Goal: Task Accomplishment & Management: Manage account settings

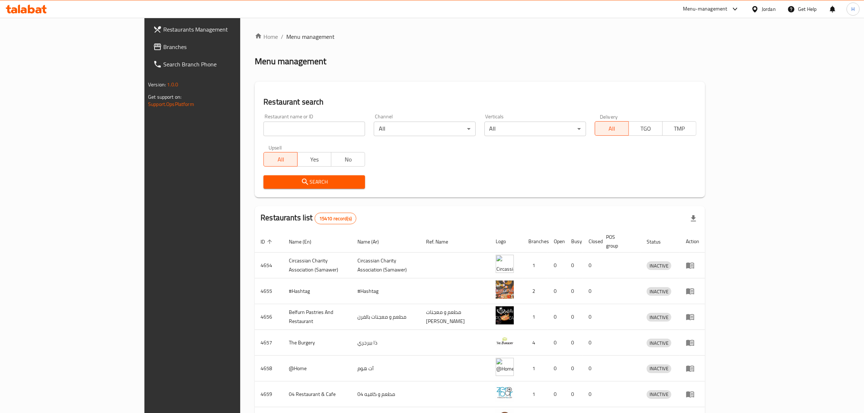
click at [163, 44] on span "Branches" at bounding box center [223, 46] width 120 height 9
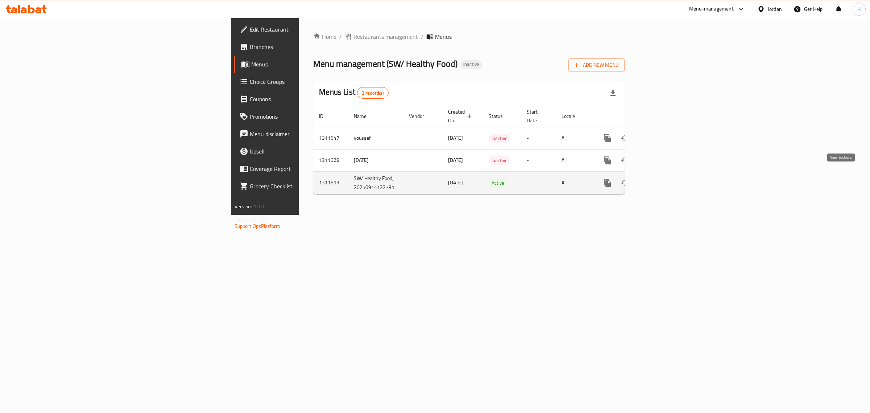
click at [669, 174] on link "enhanced table" at bounding box center [659, 182] width 17 height 17
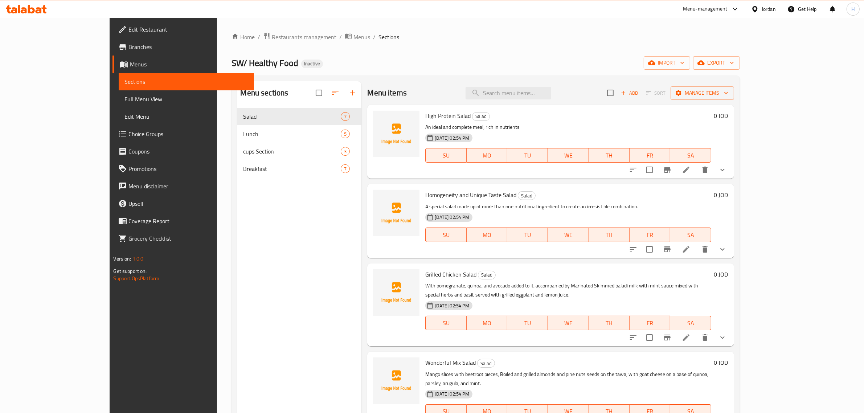
click at [124, 95] on span "Full Menu View" at bounding box center [186, 99] width 124 height 9
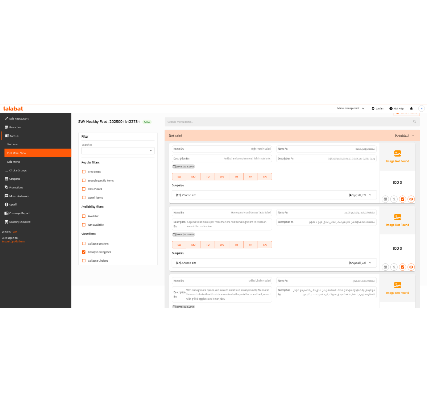
scroll to position [91, 0]
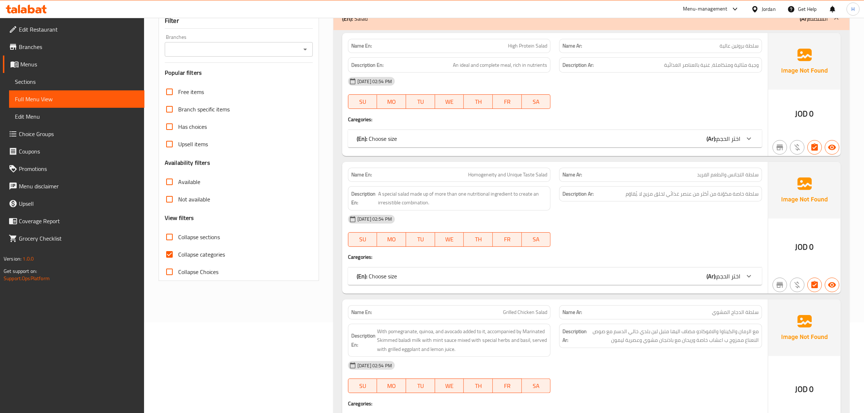
click at [193, 254] on span "Collapse categories" at bounding box center [201, 254] width 47 height 9
click at [178, 254] on input "Collapse categories" at bounding box center [169, 254] width 17 height 17
checkbox input "false"
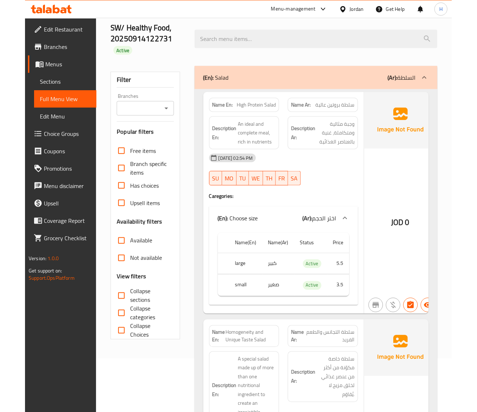
scroll to position [0, 0]
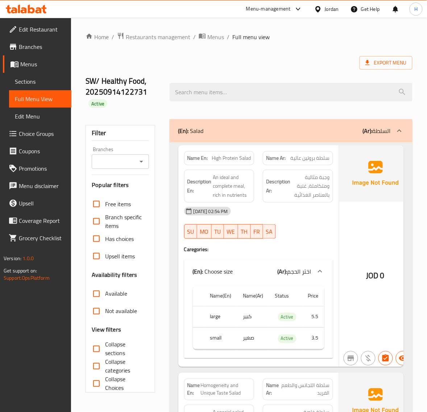
click at [37, 77] on span "Sections" at bounding box center [40, 81] width 51 height 9
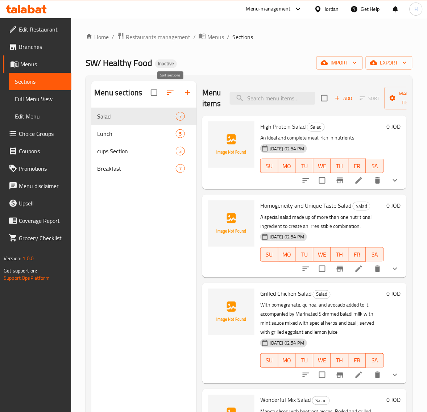
click at [175, 88] on button "button" at bounding box center [170, 92] width 17 height 17
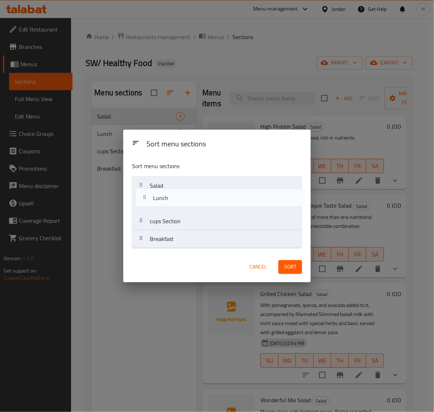
drag, startPoint x: 194, startPoint y: 209, endPoint x: 199, endPoint y: 199, distance: 10.4
click at [199, 199] on nav "Salad Lunch cups Section Breakfast" at bounding box center [217, 213] width 170 height 72
drag, startPoint x: 189, startPoint y: 207, endPoint x: 192, endPoint y: 191, distance: 15.9
click at [191, 193] on nav "Salad Lunch cups Section Breakfast" at bounding box center [217, 213] width 170 height 72
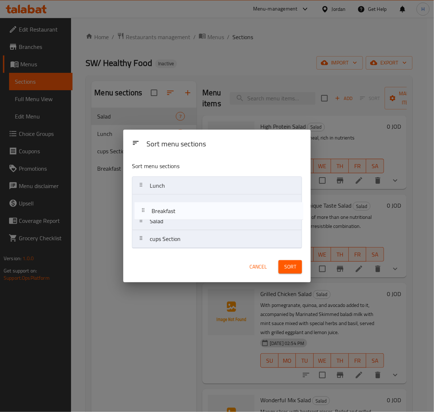
click at [195, 210] on nav "Lunch Salad cups Section Breakfast" at bounding box center [217, 213] width 170 height 72
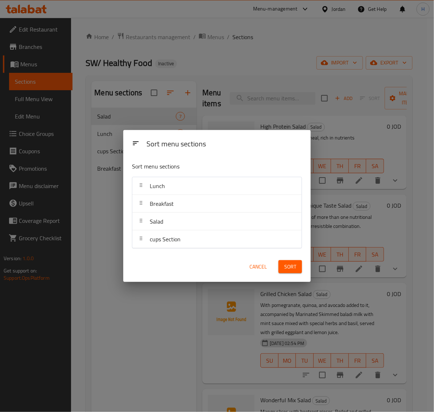
click at [298, 267] on button "Sort" at bounding box center [291, 266] width 24 height 13
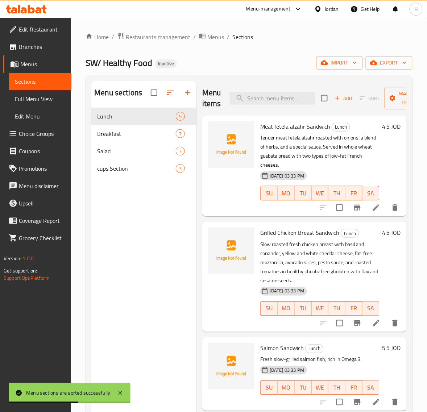
click at [43, 99] on span "Full Menu View" at bounding box center [40, 99] width 51 height 9
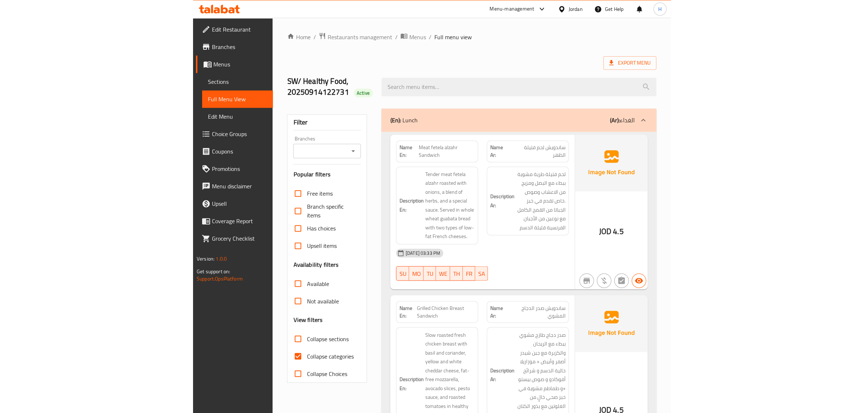
scroll to position [30, 0]
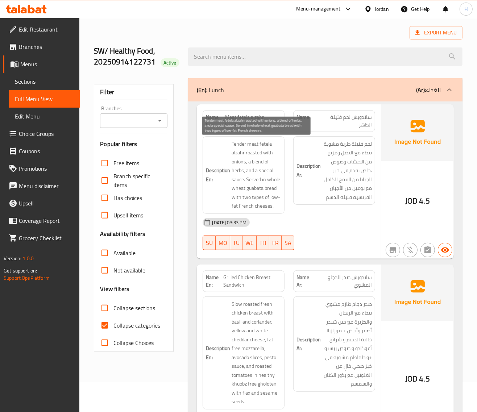
click at [239, 151] on span "Tender meat fetela alzahr roasted with onions, a blend of herbs, and a special …" at bounding box center [257, 175] width 50 height 71
copy span "alzahr"
click at [252, 114] on span "Meat fetela alzahr Sandwich" at bounding box center [253, 121] width 56 height 15
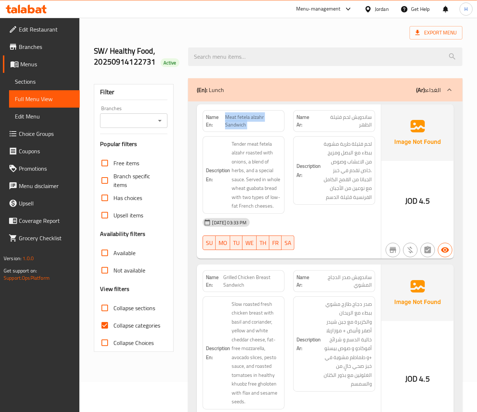
click at [252, 114] on span "Meat fetela alzahr Sandwich" at bounding box center [253, 121] width 56 height 15
copy span "Meat fetela alzahr Sandwich"
click at [267, 156] on span "Tender meat fetela alzahr roasted with onions, a blend of herbs, and a special …" at bounding box center [257, 175] width 50 height 71
click at [254, 118] on span "Meat fetela alzahr Sandwich" at bounding box center [253, 121] width 56 height 15
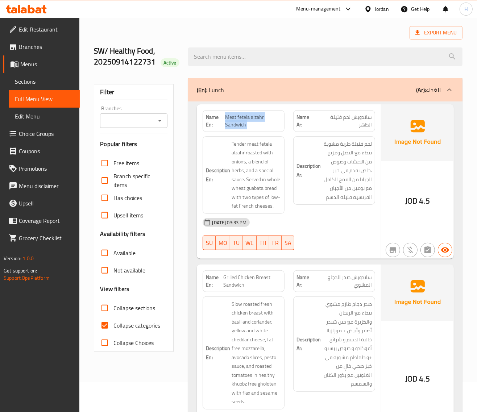
click at [254, 118] on span "Meat fetela alzahr Sandwich" at bounding box center [253, 121] width 56 height 15
copy span "Meat fetela alzahr Sandwich"
click at [239, 112] on div "Name En: Meat fetela alzahr Sandwich" at bounding box center [244, 121] width 82 height 22
click at [235, 102] on div at bounding box center [235, 102] width 0 height 0
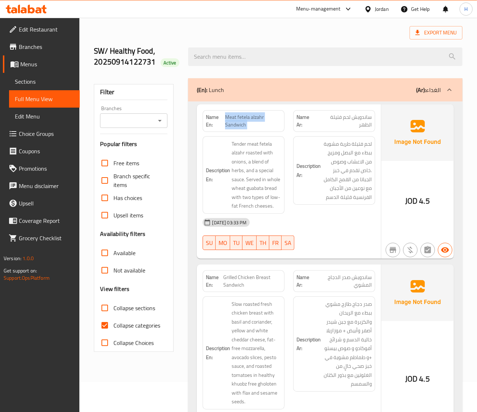
click at [240, 114] on span "Meat fetela alzahr Sandwich" at bounding box center [253, 121] width 56 height 15
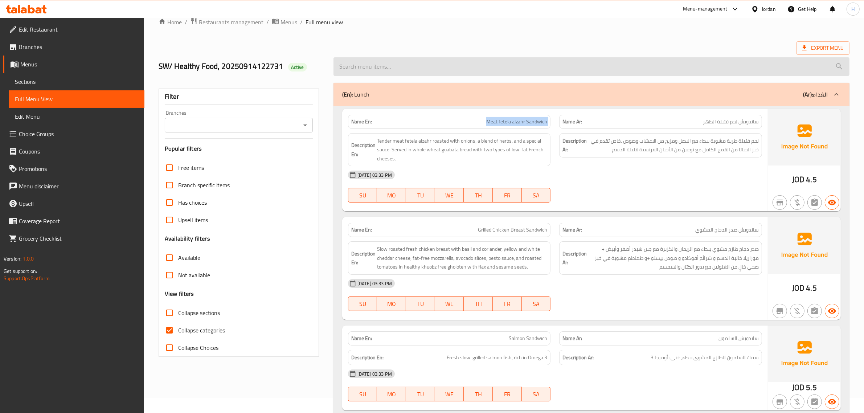
scroll to position [0, 0]
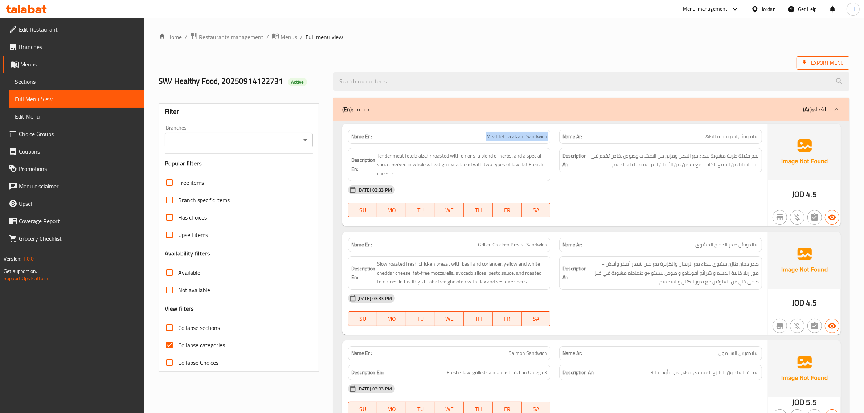
click at [822, 62] on span "Export Menu" at bounding box center [822, 62] width 41 height 9
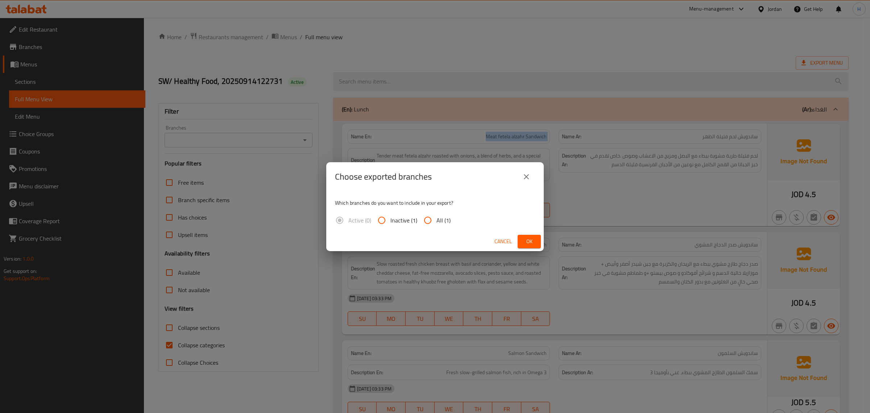
drag, startPoint x: 527, startPoint y: 173, endPoint x: 521, endPoint y: 156, distance: 18.4
click at [527, 173] on icon "close" at bounding box center [526, 176] width 9 height 9
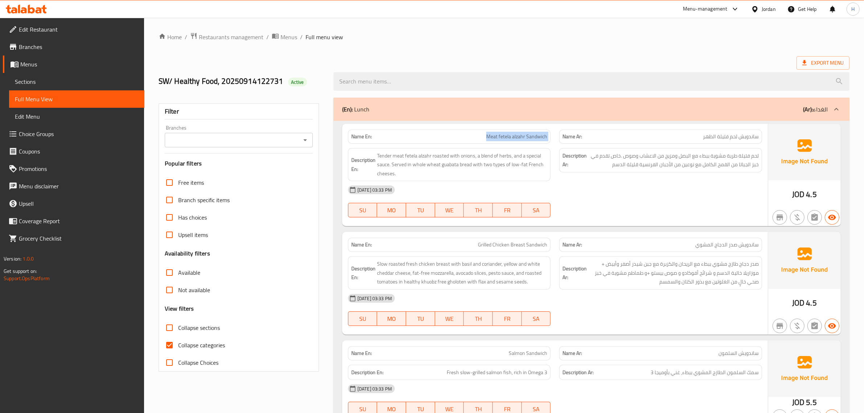
click at [75, 65] on span "Menus" at bounding box center [79, 64] width 118 height 9
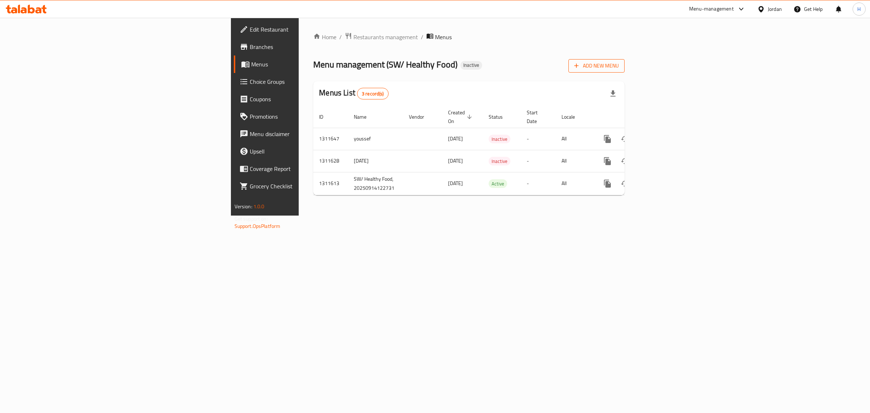
click at [619, 69] on span "Add New Menu" at bounding box center [596, 65] width 45 height 9
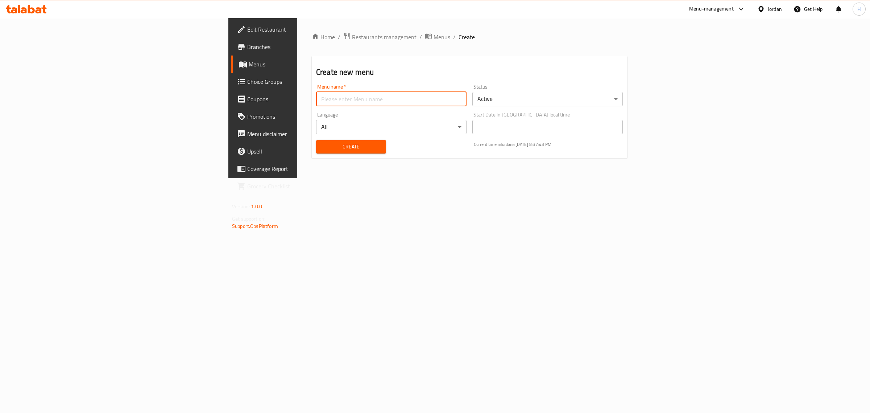
drag, startPoint x: 326, startPoint y: 96, endPoint x: 312, endPoint y: 99, distance: 14.7
click at [326, 96] on input "text" at bounding box center [391, 99] width 151 height 15
type input "new"
click at [322, 148] on span "Create" at bounding box center [351, 146] width 58 height 9
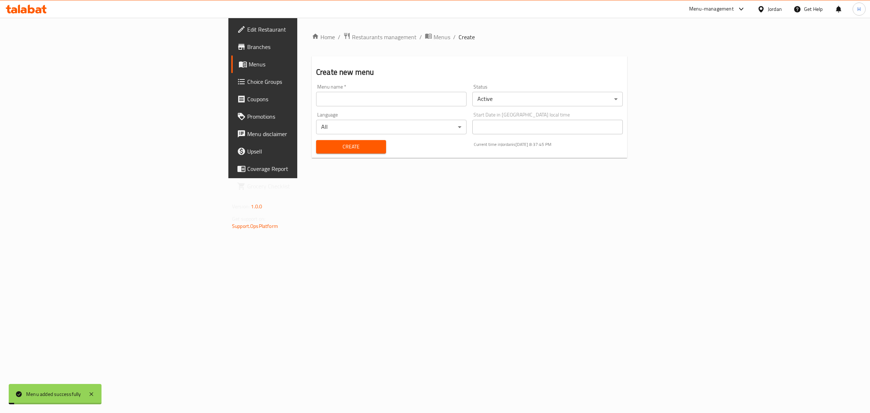
click at [249, 62] on span "Menus" at bounding box center [308, 64] width 119 height 9
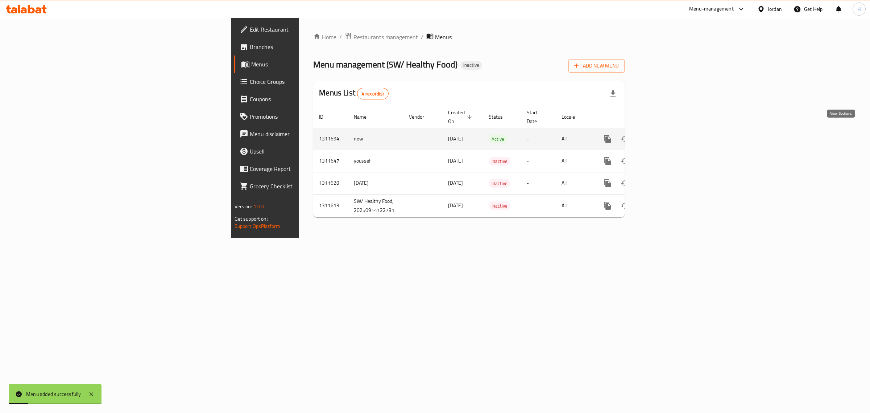
click at [664, 135] on icon "enhanced table" at bounding box center [660, 139] width 9 height 9
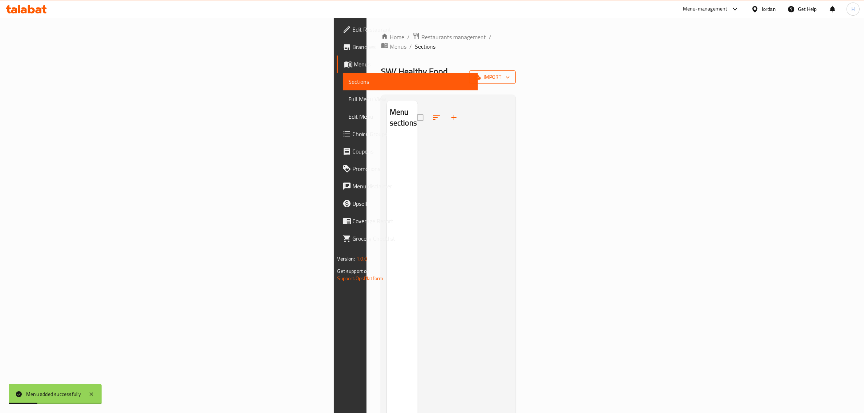
click at [510, 73] on span "import" at bounding box center [492, 77] width 35 height 9
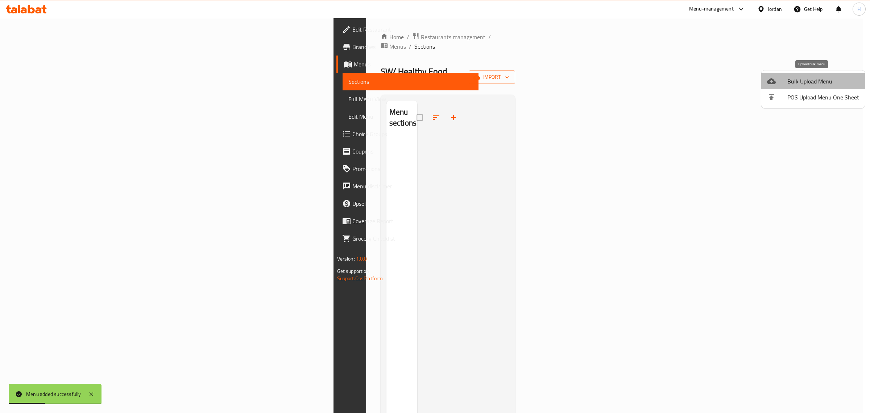
click at [826, 78] on span "Bulk Upload Menu" at bounding box center [824, 81] width 72 height 9
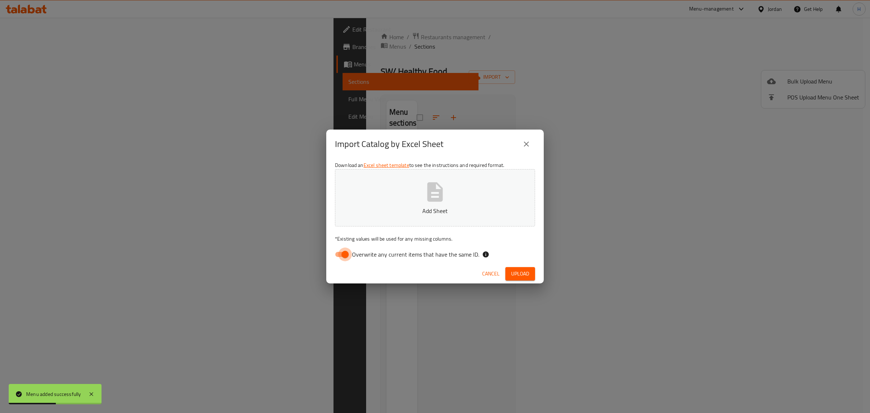
click at [338, 254] on input "Overwrite any current items that have the same ID." at bounding box center [345, 254] width 41 height 14
checkbox input "false"
click at [365, 215] on p "Add Sheet" at bounding box center [435, 210] width 178 height 9
click at [519, 275] on span "Upload" at bounding box center [520, 273] width 18 height 9
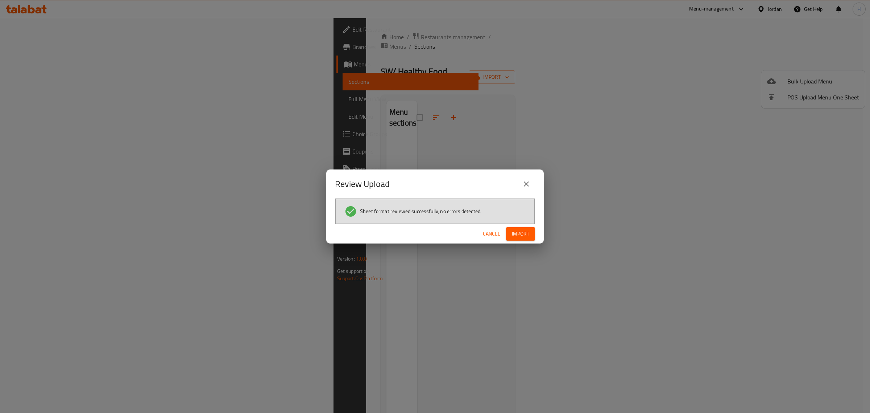
click at [534, 229] on button "Import" at bounding box center [520, 233] width 29 height 13
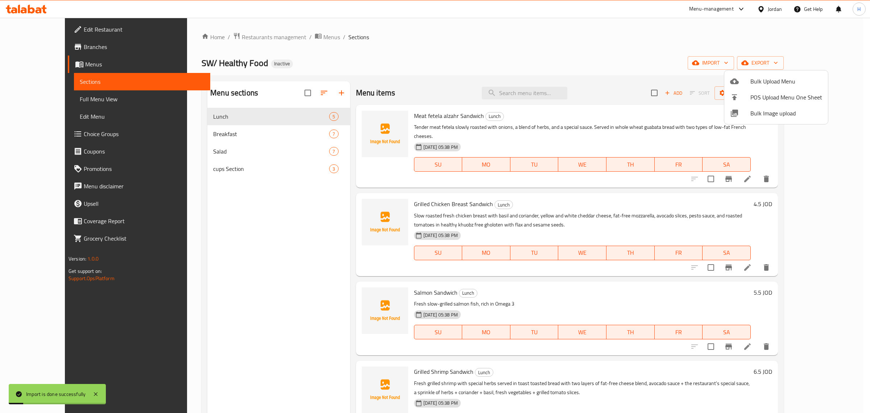
click at [80, 99] on div at bounding box center [435, 206] width 870 height 413
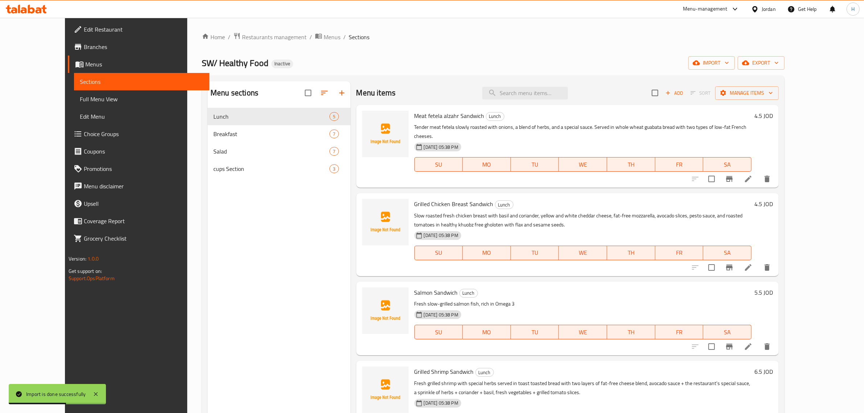
click at [80, 100] on span "Full Menu View" at bounding box center [142, 99] width 124 height 9
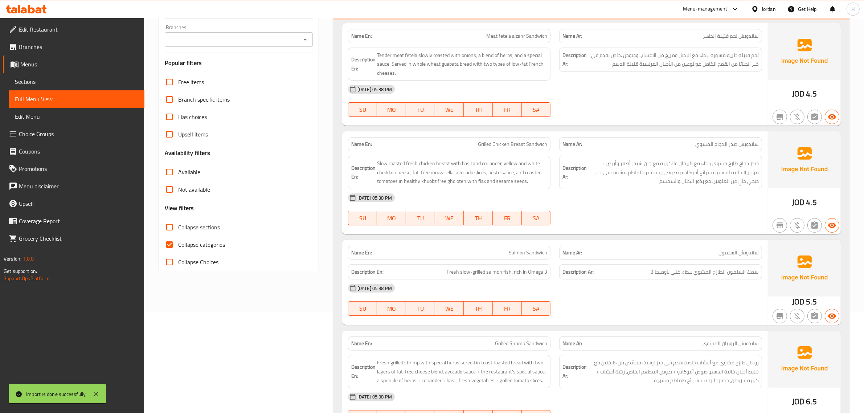
scroll to position [151, 0]
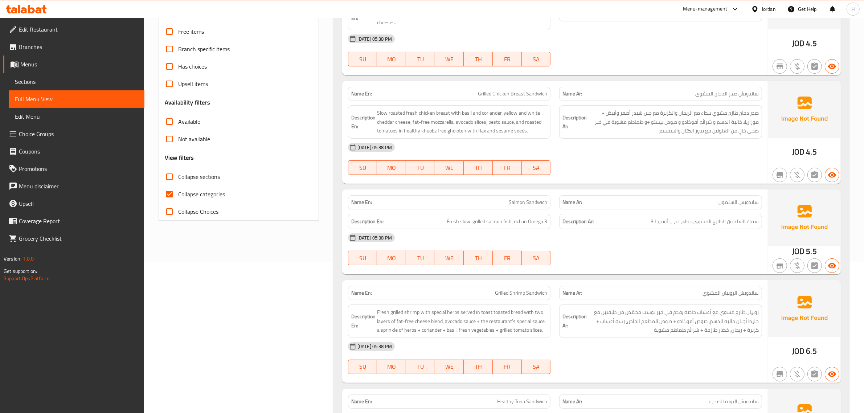
click at [189, 190] on span "Collapse categories" at bounding box center [201, 194] width 47 height 9
click at [178, 190] on input "Collapse categories" at bounding box center [169, 193] width 17 height 17
checkbox input "false"
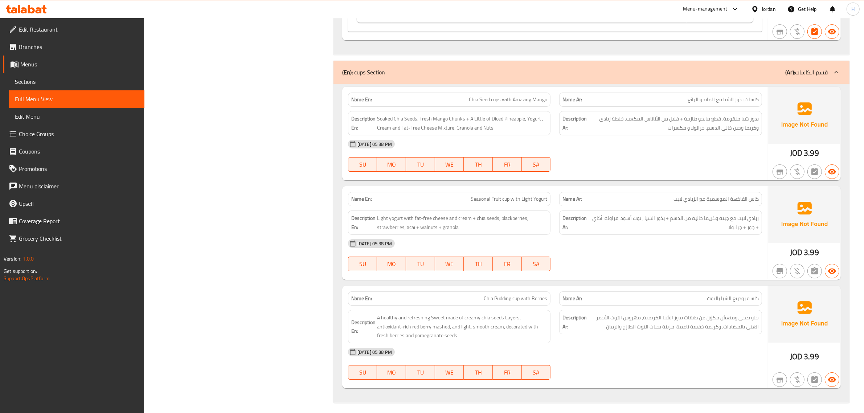
scroll to position [3089, 0]
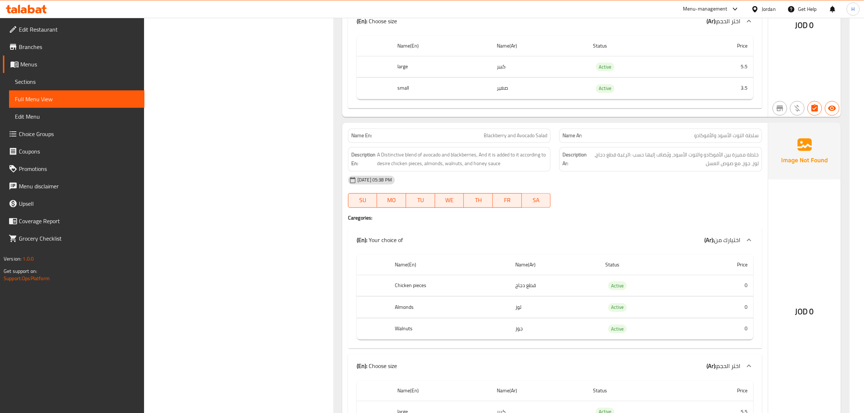
scroll to position [2218, 0]
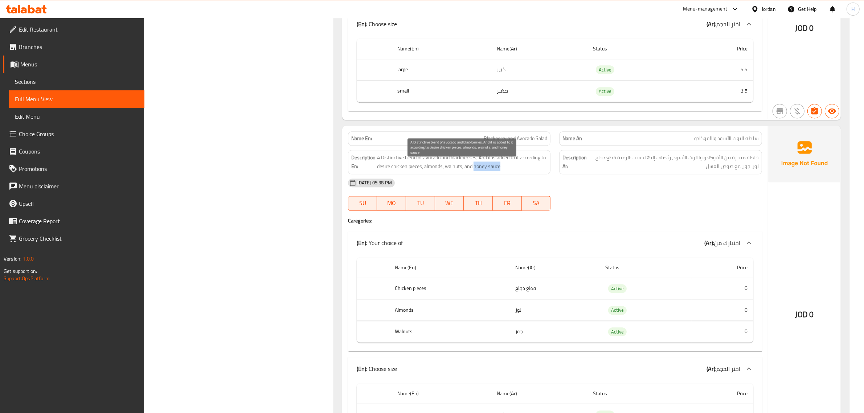
drag, startPoint x: 473, startPoint y: 174, endPoint x: 512, endPoint y: 174, distance: 38.4
click at [512, 171] on span "A Distinctive blend of avocado and blackberries, And it is added to it accordin…" at bounding box center [462, 162] width 170 height 18
copy span "honey sauce"
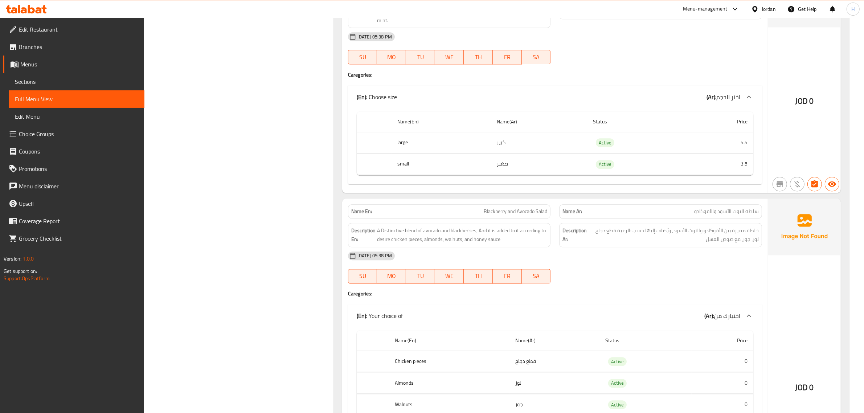
scroll to position [0, 0]
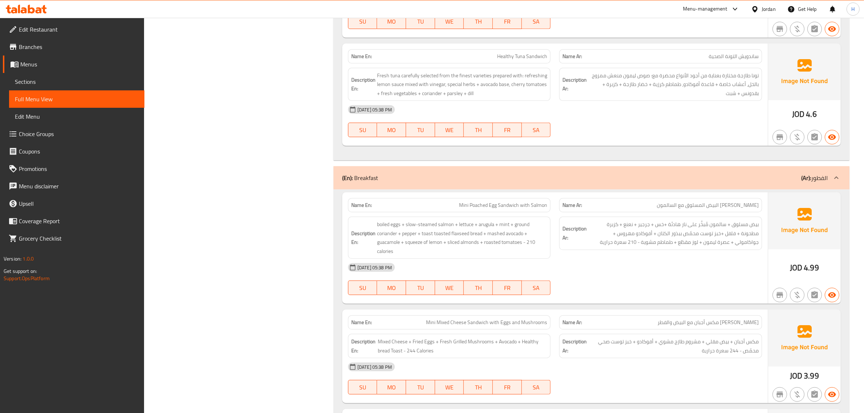
click at [533, 207] on span "Mini Poached Egg Sandwich with Salmon" at bounding box center [503, 205] width 88 height 8
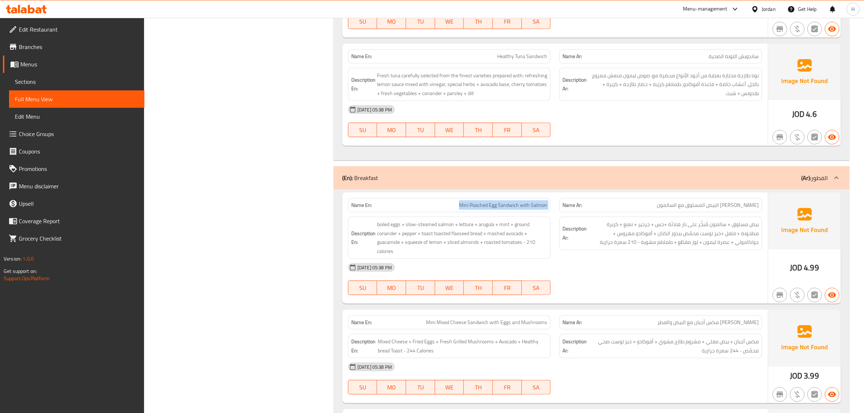
click at [70, 66] on span "Menus" at bounding box center [79, 64] width 118 height 9
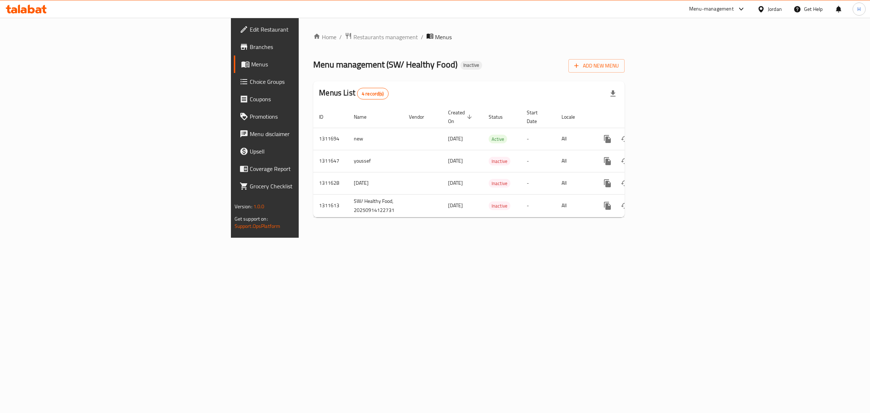
click at [541, 61] on div "Menu management ( SW/ Healthy Food ) Inactive Add New Menu" at bounding box center [469, 64] width 312 height 16
click at [619, 65] on span "Add New Menu" at bounding box center [596, 65] width 45 height 9
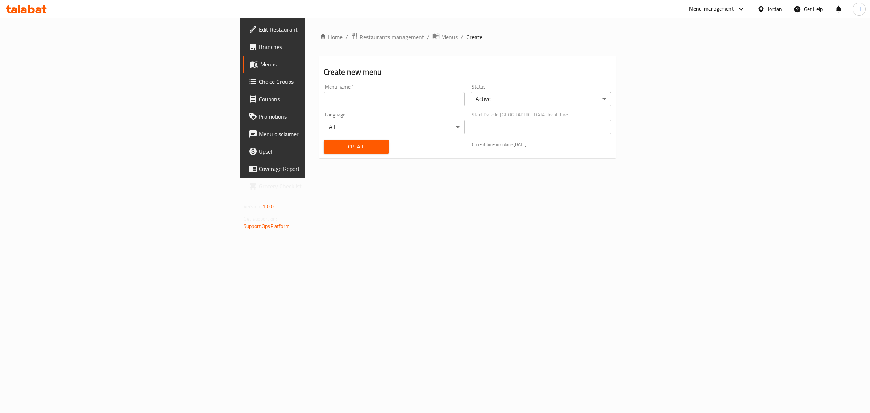
click at [335, 102] on input "text" at bounding box center [394, 99] width 141 height 15
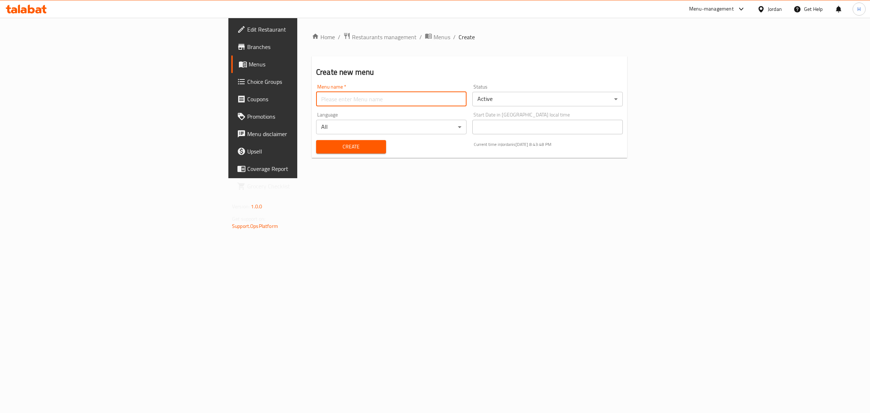
type input "new m"
click at [322, 151] on span "Create" at bounding box center [351, 146] width 58 height 9
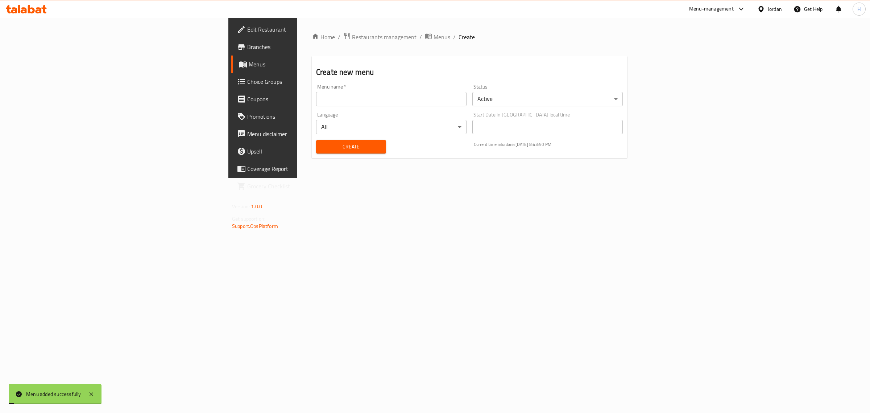
click at [231, 58] on link "Menus" at bounding box center [302, 63] width 143 height 17
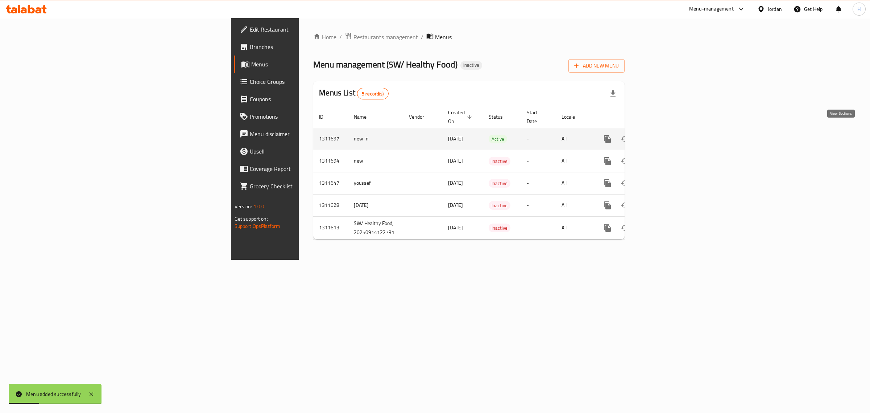
click at [664, 135] on icon "enhanced table" at bounding box center [660, 139] width 9 height 9
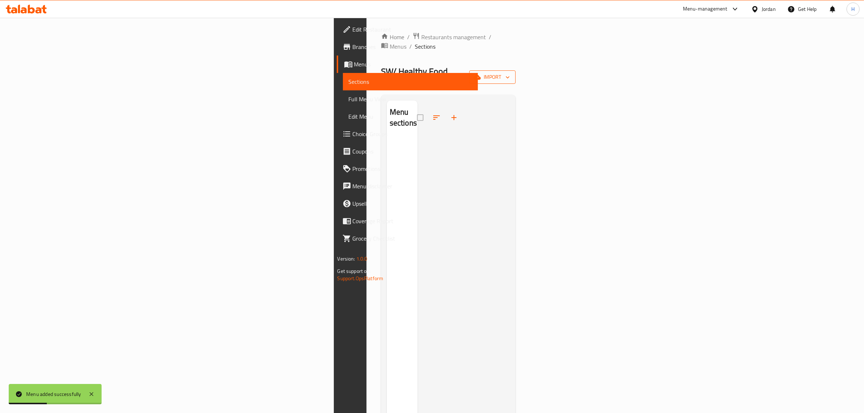
click at [510, 73] on span "import" at bounding box center [492, 77] width 35 height 9
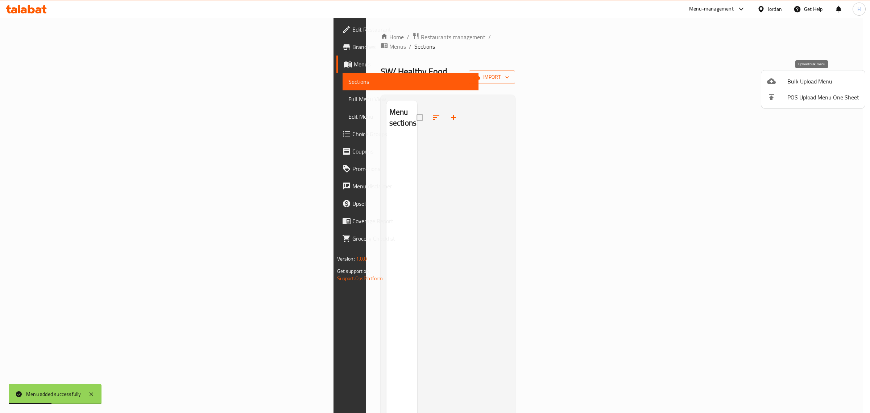
click at [818, 81] on span "Bulk Upload Menu" at bounding box center [824, 81] width 72 height 9
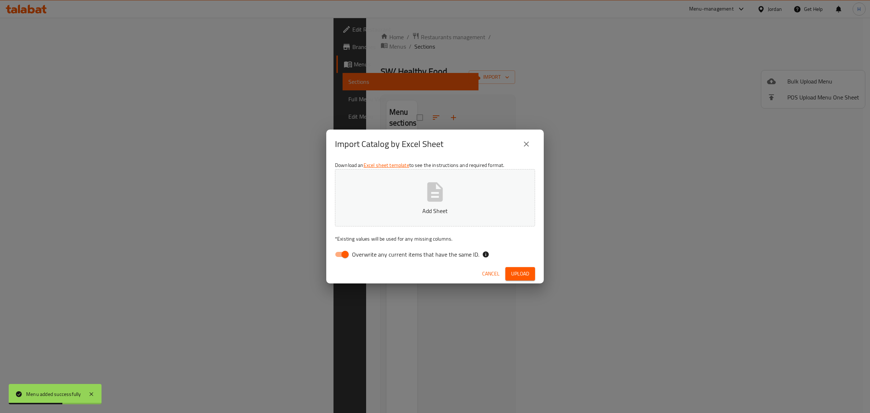
click at [349, 252] on input "Overwrite any current items that have the same ID." at bounding box center [345, 254] width 41 height 14
checkbox input "false"
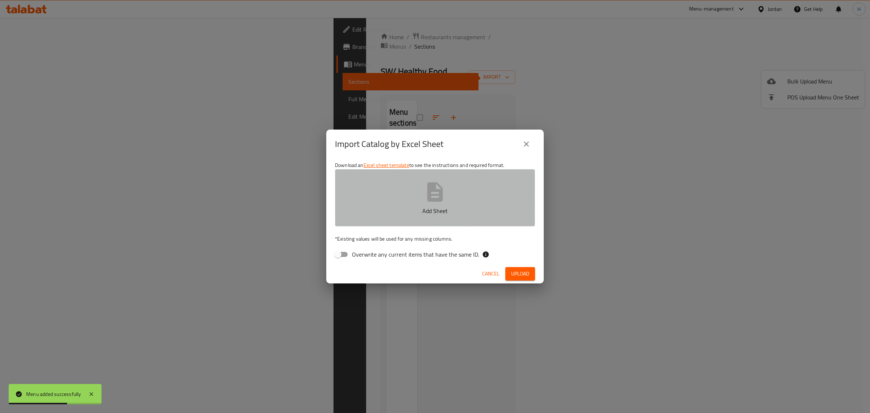
click at [382, 198] on button "Add Sheet" at bounding box center [435, 197] width 200 height 57
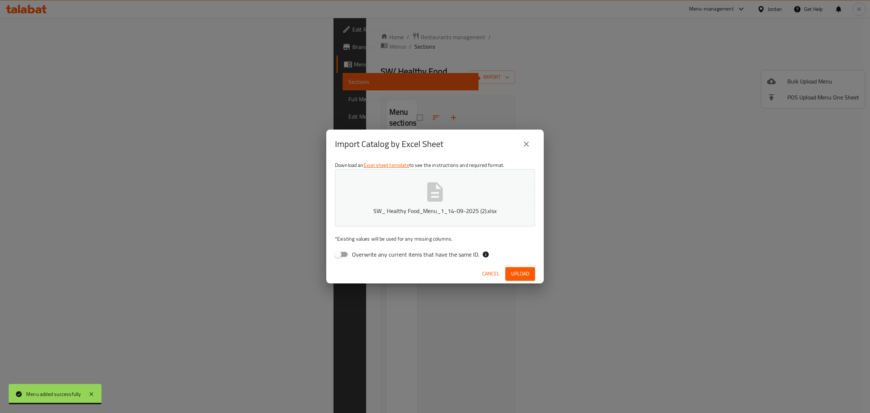
click at [522, 275] on span "Upload" at bounding box center [520, 273] width 18 height 9
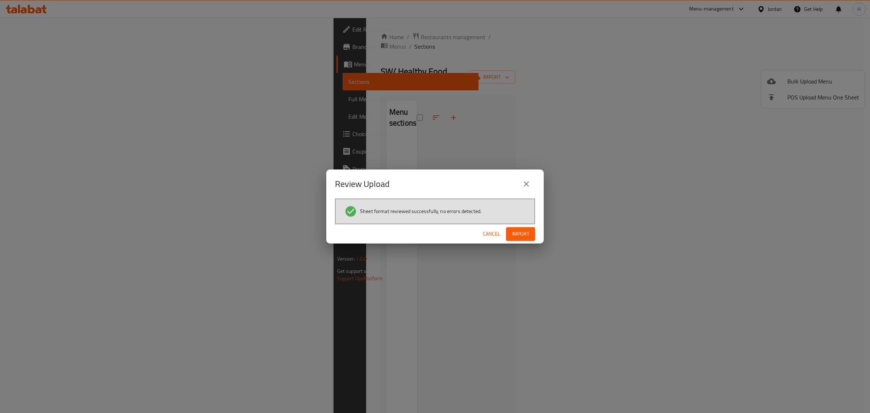
click at [75, 67] on div "Review Upload Sheet format reviewed successfully, no errors detected. Cancel Im…" at bounding box center [435, 206] width 870 height 413
click at [524, 229] on span "Import" at bounding box center [520, 233] width 17 height 9
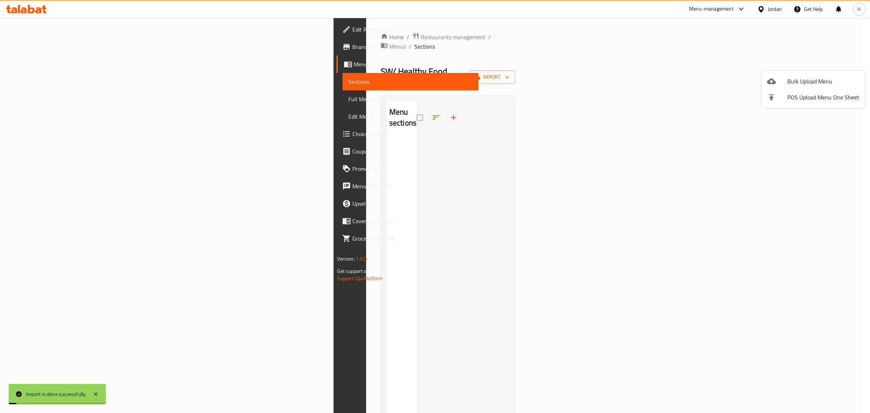
click at [66, 62] on div at bounding box center [435, 206] width 870 height 413
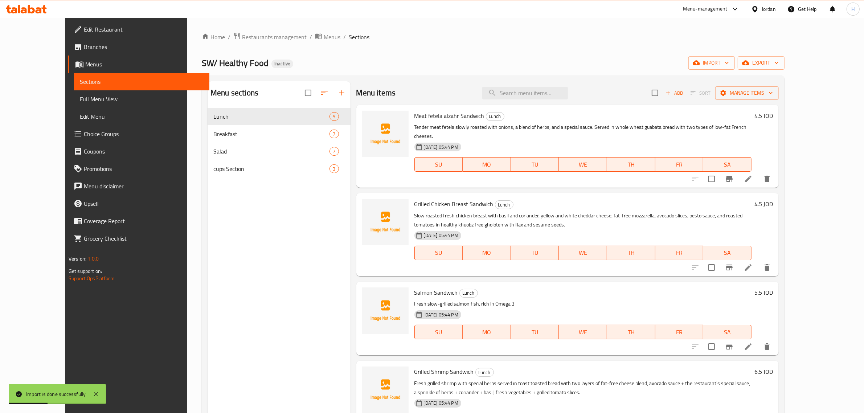
drag, startPoint x: 49, startPoint y: 68, endPoint x: 75, endPoint y: 78, distance: 28.0
click at [85, 68] on span "Menus" at bounding box center [144, 64] width 118 height 9
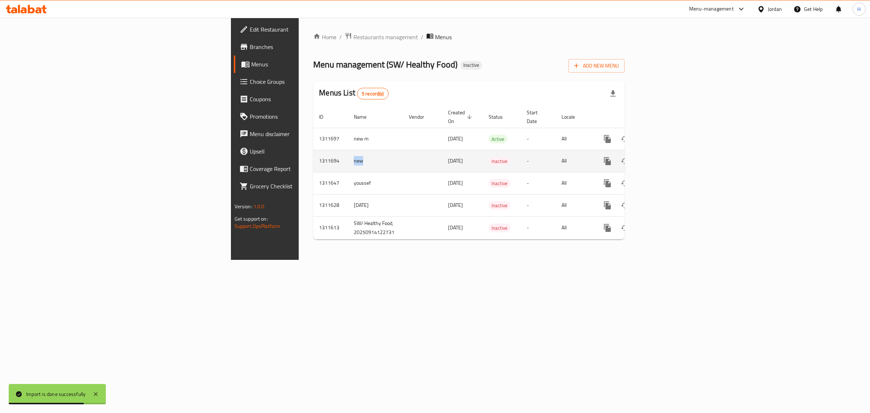
drag, startPoint x: 196, startPoint y: 156, endPoint x: 210, endPoint y: 155, distance: 14.5
click at [348, 155] on td "new" at bounding box center [375, 161] width 55 height 22
copy td "new"
click at [647, 157] on icon "enhanced table" at bounding box center [642, 161] width 9 height 9
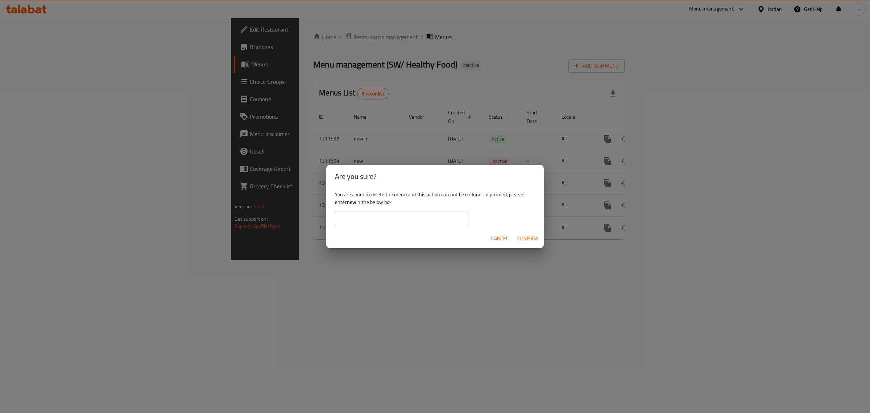
drag, startPoint x: 369, startPoint y: 210, endPoint x: 368, endPoint y: 223, distance: 13.8
click at [369, 211] on div "You are about to delete the menu and this action can not be undone. To proceed,…" at bounding box center [435, 208] width 218 height 41
click at [368, 223] on input "text" at bounding box center [401, 218] width 133 height 15
paste input "new"
click at [532, 241] on span "Confirm" at bounding box center [528, 238] width 21 height 9
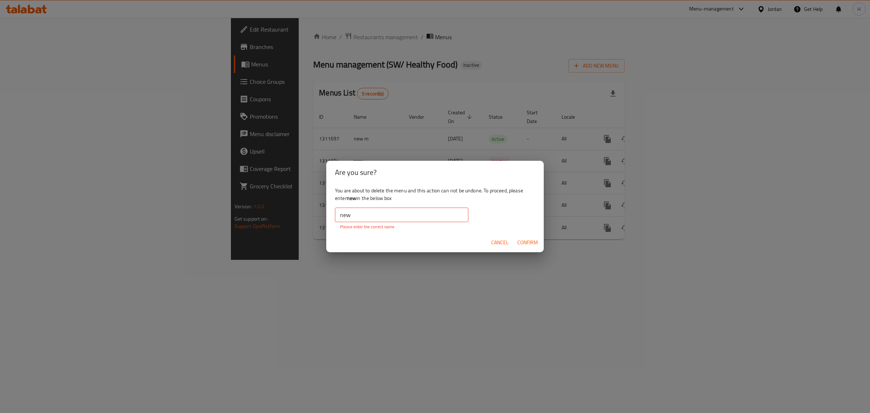
click at [367, 219] on input "new" at bounding box center [401, 214] width 133 height 15
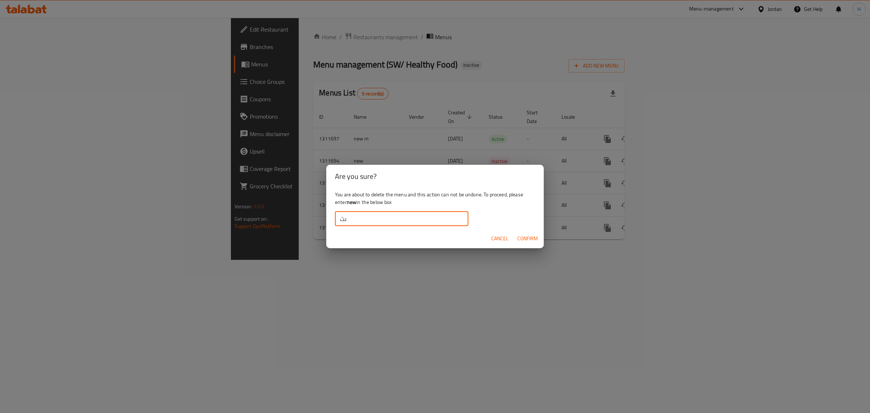
type input "ى"
type input "new"
click at [524, 232] on button "Confirm" at bounding box center [528, 238] width 26 height 13
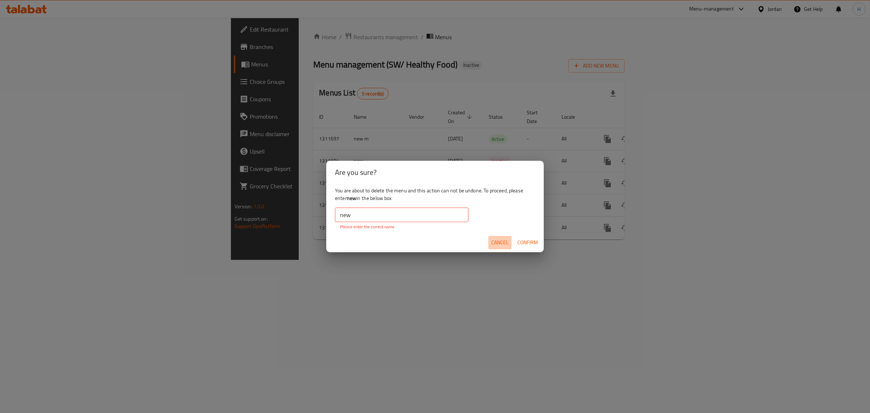
click at [505, 236] on button "Cancel" at bounding box center [500, 242] width 23 height 13
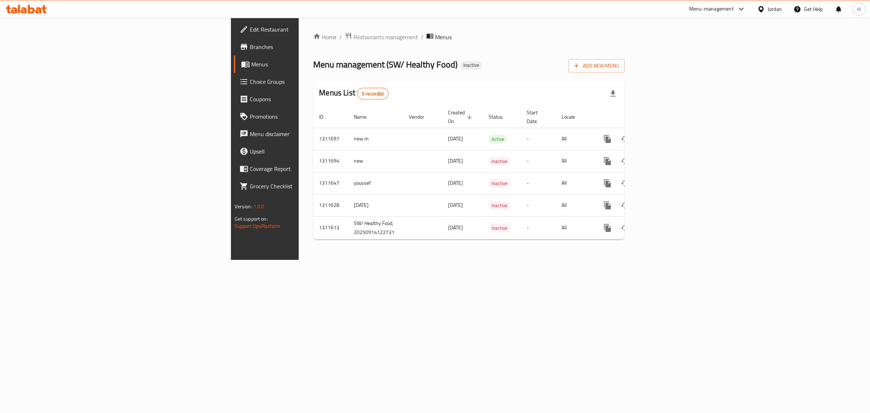
click at [234, 70] on link "Menus" at bounding box center [305, 63] width 143 height 17
click at [669, 131] on link "enhanced table" at bounding box center [659, 138] width 17 height 17
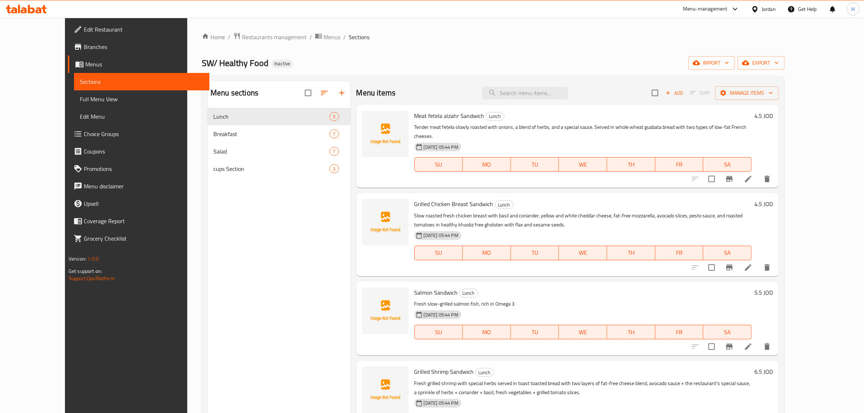
click at [74, 104] on link "Full Menu View" at bounding box center [141, 98] width 135 height 17
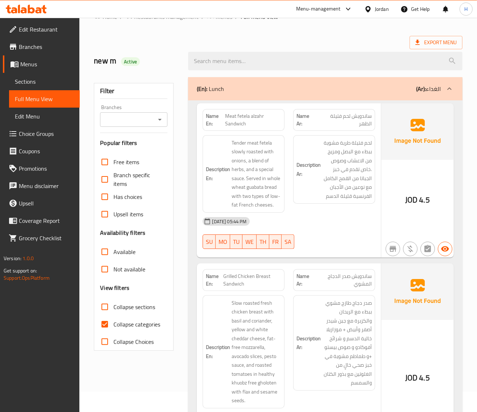
scroll to position [30, 0]
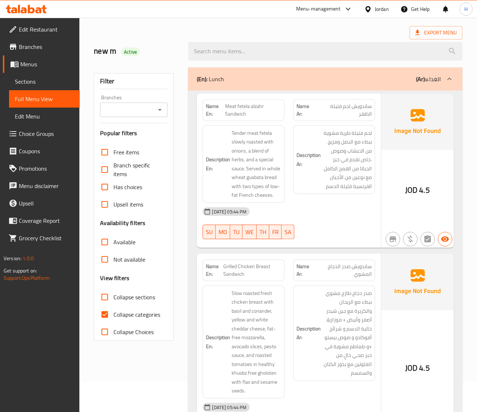
click at [130, 312] on span "Collapse categories" at bounding box center [137, 314] width 47 height 9
click at [114, 312] on input "Collapse categories" at bounding box center [104, 314] width 17 height 17
checkbox input "false"
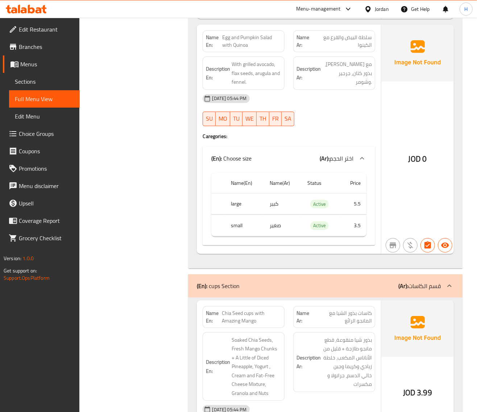
scroll to position [3783, 0]
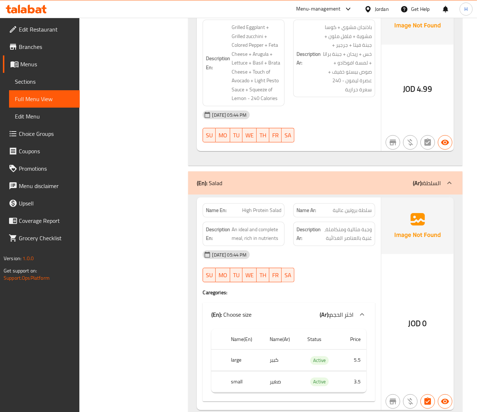
click at [173, 237] on div "Filter Branches Branches Popular filters Free items Branch specific items Has c…" at bounding box center [137, 374] width 94 height 4536
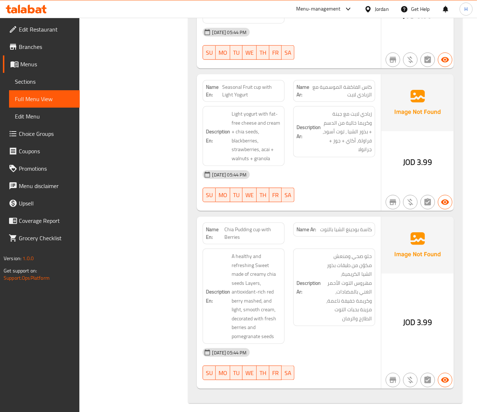
scroll to position [4232, 0]
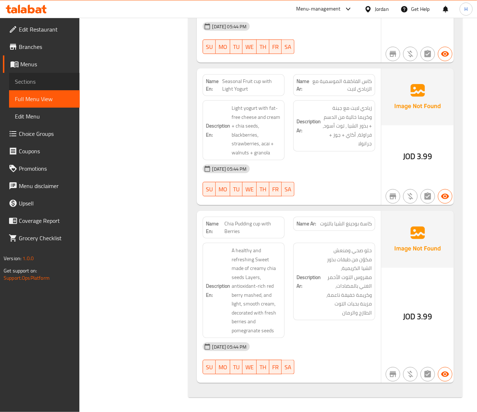
click at [36, 82] on span "Sections" at bounding box center [44, 81] width 59 height 9
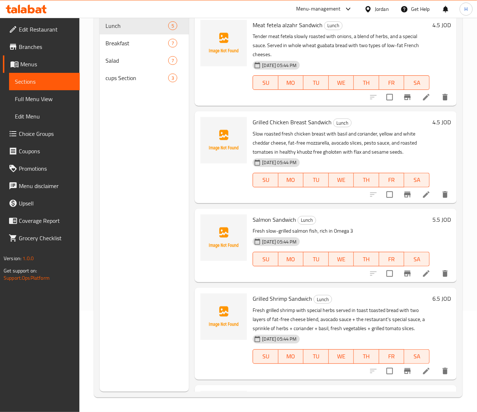
scroll to position [102, 0]
click at [139, 75] on span "cups Section" at bounding box center [127, 78] width 42 height 9
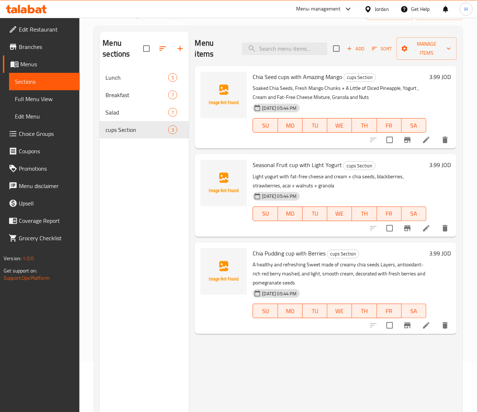
scroll to position [11, 0]
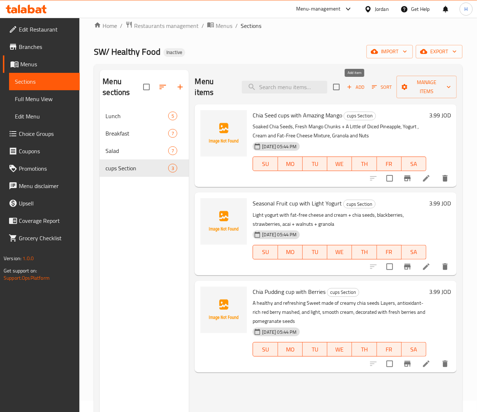
click at [358, 84] on span "Add" at bounding box center [356, 87] width 20 height 8
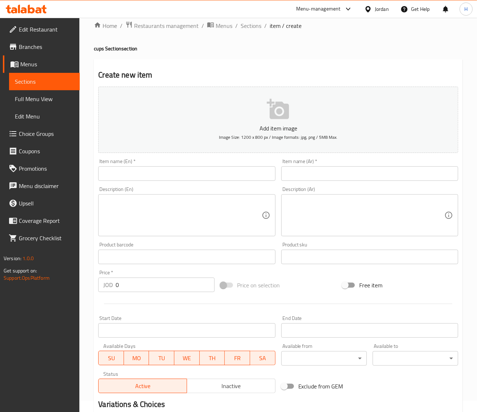
click at [400, 177] on input "text" at bounding box center [369, 173] width 177 height 15
paste input "كاسة الغرانولا مع الزبادي والفواكه"
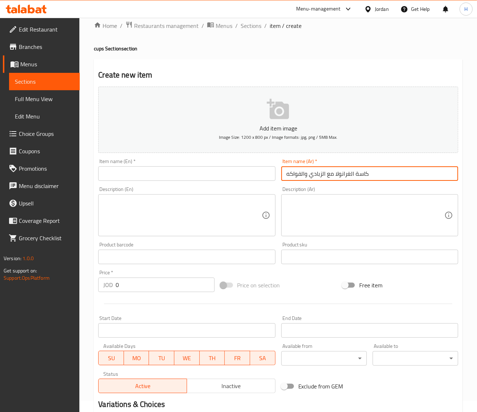
type input "كاسة الغرانولا مع الزبادي والفواكه"
click at [372, 225] on textarea at bounding box center [366, 215] width 158 height 34
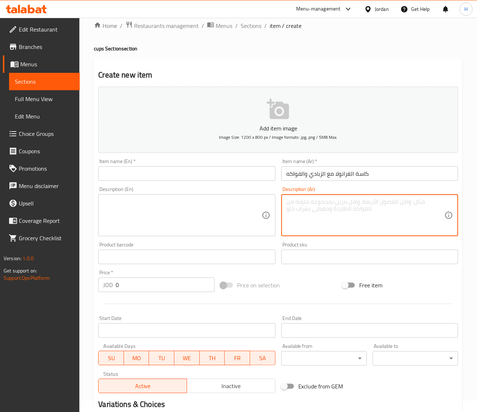
paste textarea "وجبة خفیفة ومغذیة مكوّنة من طبقات غرانولا مقرمشة بالعسل، زبادي كریمي لایت، وفوا…"
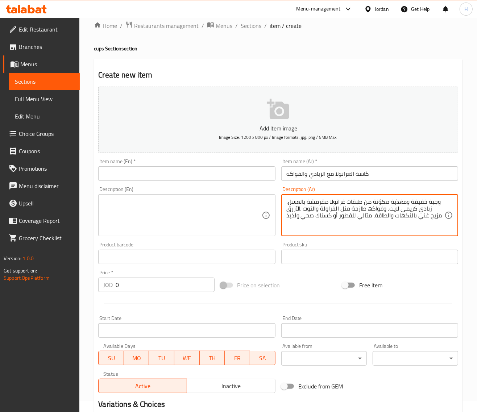
click at [309, 172] on input "كاسة الغرانولا مع الزبادي والفواكه" at bounding box center [369, 173] width 177 height 15
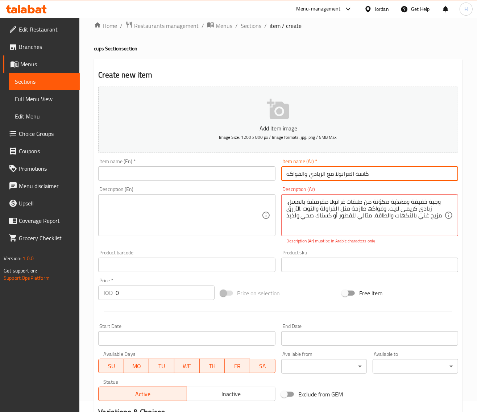
click at [309, 172] on input "كاسة الغرانولا مع الزبادي والفواكه" at bounding box center [369, 173] width 177 height 15
click at [351, 233] on div "وجبة خفیفة ومغذیة مكوّنة من طبقات غرانولا مقرمشة بالعسل، زبادي كریمي لایت، وفوا…" at bounding box center [369, 215] width 177 height 42
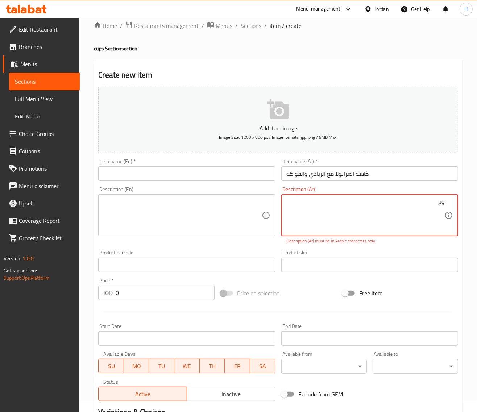
type textarea "و"
click at [236, 218] on textarea at bounding box center [182, 215] width 158 height 34
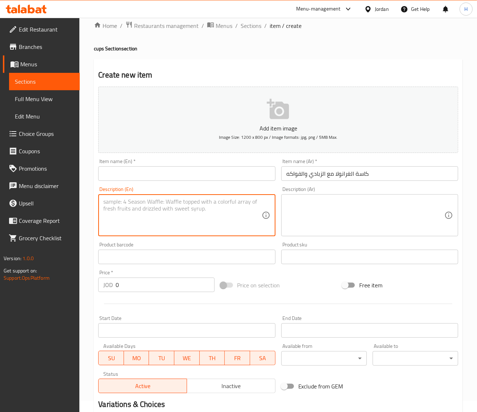
click at [352, 209] on textarea at bounding box center [366, 215] width 158 height 34
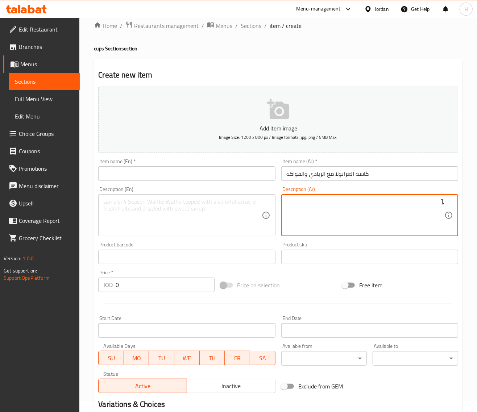
type textarea ","
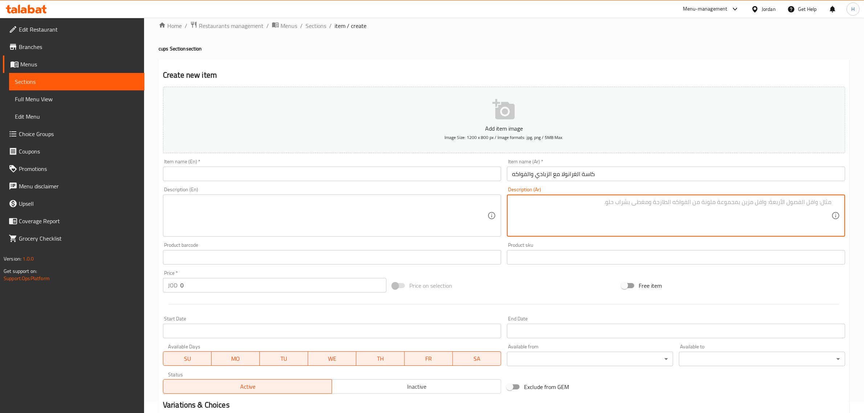
click at [565, 218] on textarea at bounding box center [671, 215] width 319 height 34
paste textarea "وجبة خفيفة ومغذية مكونة من طبقات غرانولا مقرمشة بالعسل، زبادي كريمي لايت وفواكه…"
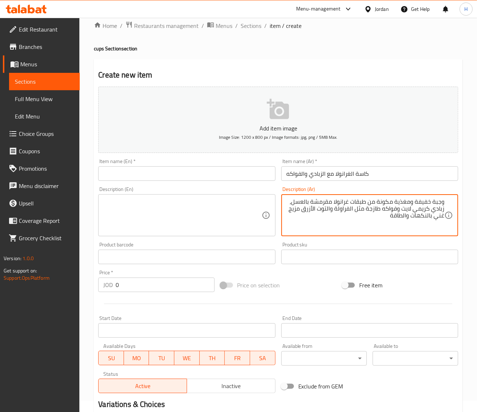
type textarea "وجبة خفيفة ومغذية مكونة من طبقات غرانولا مقرمشة بالعسل، زبادي كريمي لايت وفواكه…"
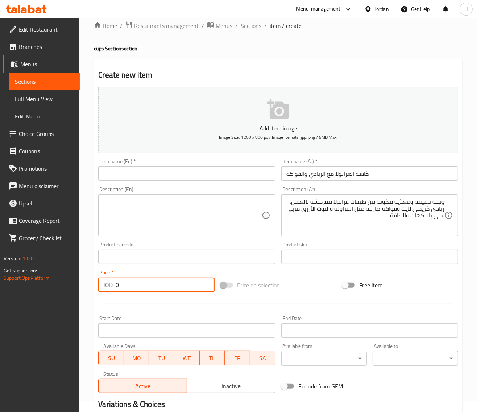
click at [152, 290] on input "0" at bounding box center [165, 285] width 99 height 15
type input "3.99"
click at [355, 175] on input "كاسة الغرانولا مع الزبادي والفواكه" at bounding box center [369, 173] width 177 height 15
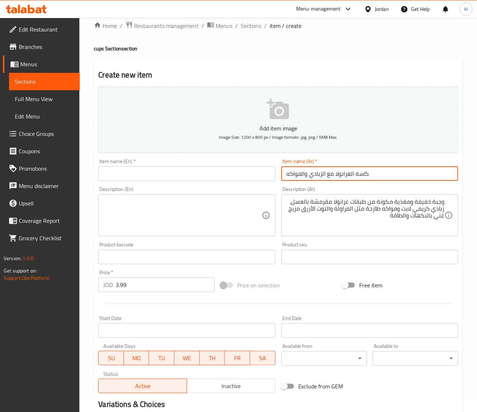
click at [355, 175] on input "كاسة الغرانولا مع الزبادي والفواكه" at bounding box center [369, 173] width 177 height 15
click at [162, 180] on input "text" at bounding box center [186, 173] width 177 height 15
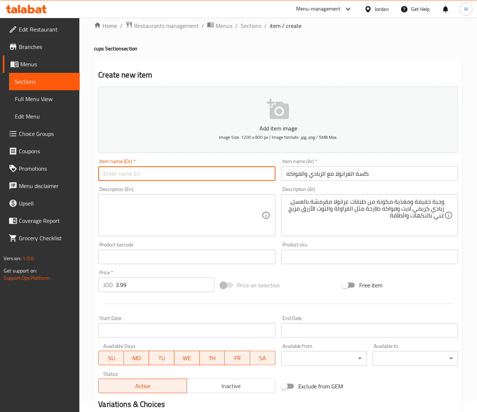
paste input "Granola bowl with yogurt and fruits"
type input "Granola bowl with yogurt and fruits"
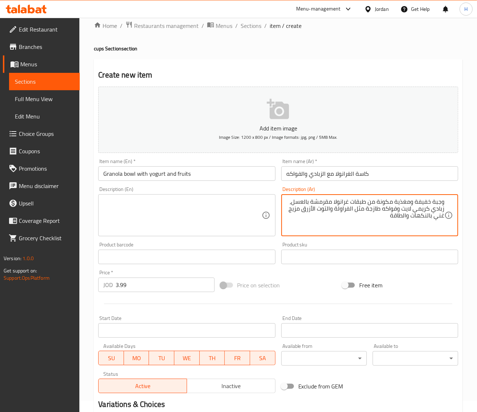
click at [331, 212] on textarea "وجبة خفيفة ومغذية مكونة من طبقات غرانولا مقرمشة بالعسل، زبادي كريمي لايت وفواكه…" at bounding box center [366, 215] width 158 height 34
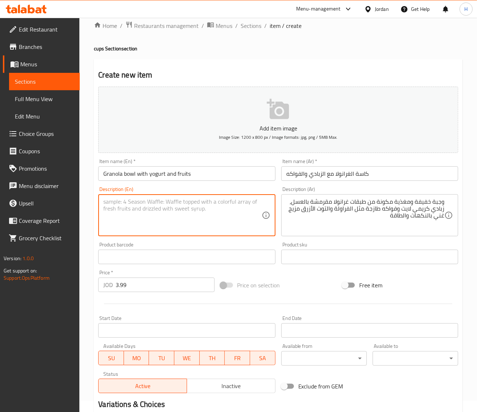
click at [164, 219] on textarea at bounding box center [182, 215] width 158 height 34
paste textarea "A nutritious snack made with layers of crunchy granola with honey, creamy light…"
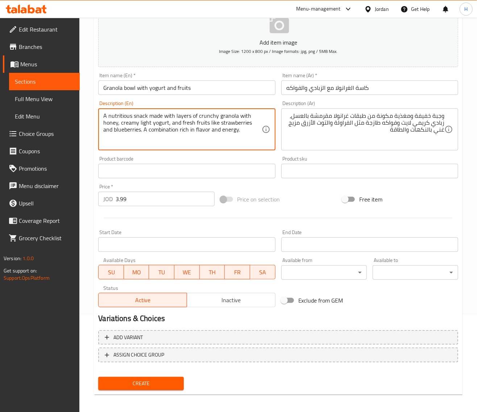
scroll to position [99, 0]
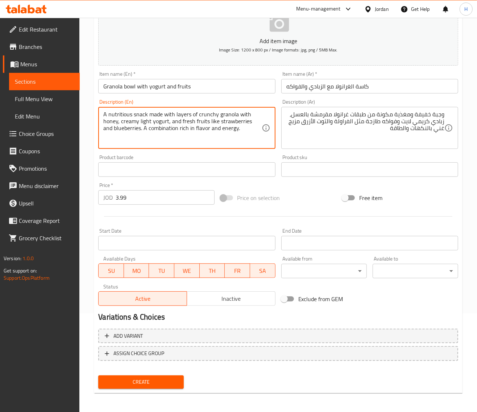
type textarea "A nutritious snack made with layers of crunchy granola with honey, creamy light…"
click at [156, 378] on span "Create" at bounding box center [141, 382] width 74 height 9
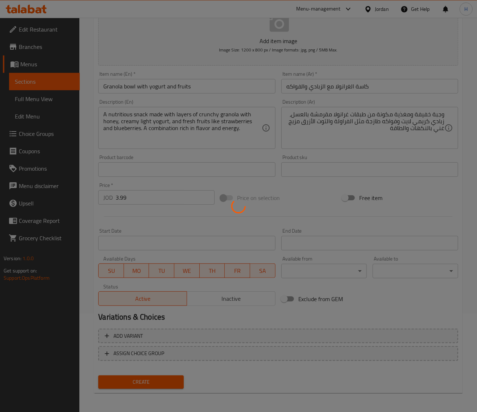
scroll to position [0, 0]
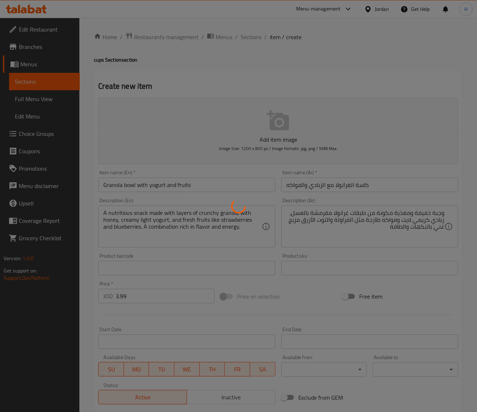
type input "0"
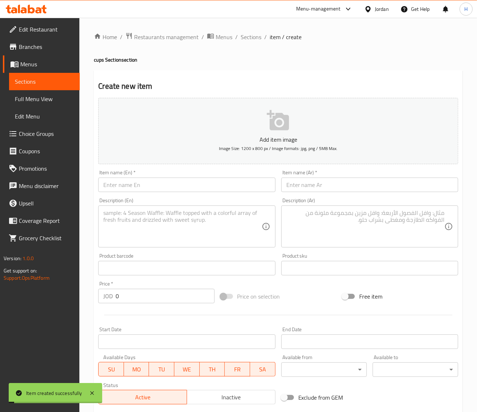
drag, startPoint x: 245, startPoint y: 38, endPoint x: 244, endPoint y: 53, distance: 14.9
click at [245, 38] on span "Sections" at bounding box center [251, 37] width 21 height 9
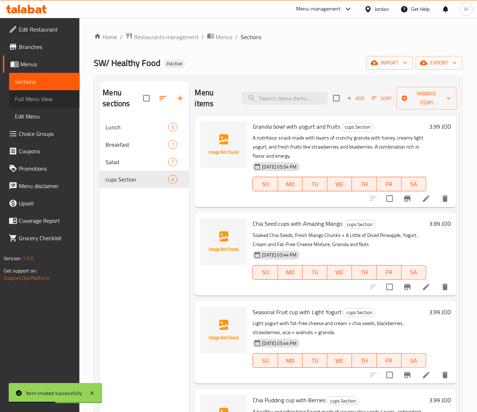
click at [59, 100] on span "Full Menu View" at bounding box center [44, 99] width 59 height 9
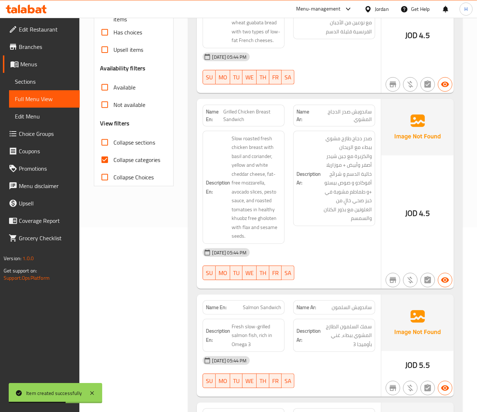
scroll to position [242, 0]
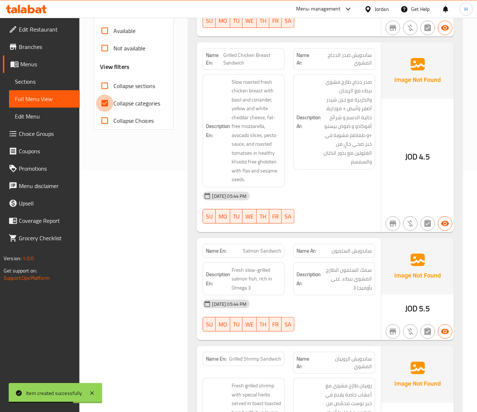
click at [104, 104] on input "Collapse categories" at bounding box center [104, 103] width 17 height 17
checkbox input "false"
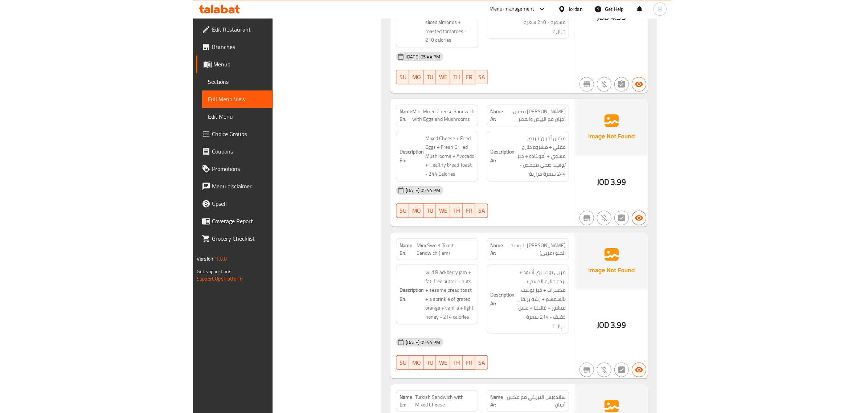
scroll to position [0, 0]
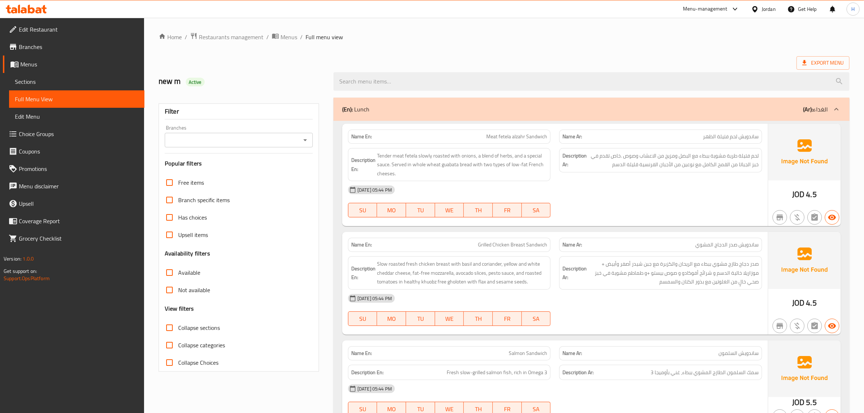
click at [318, 87] on div "new m Active" at bounding box center [241, 81] width 175 height 32
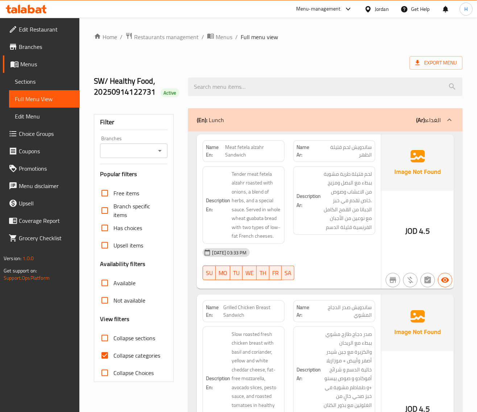
click at [46, 74] on link "Sections" at bounding box center [44, 81] width 71 height 17
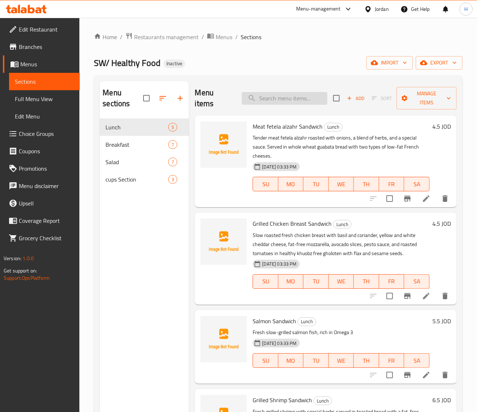
click at [310, 102] on input "search" at bounding box center [285, 98] width 86 height 13
paste input "Meat fetela alzahr Sandwich"
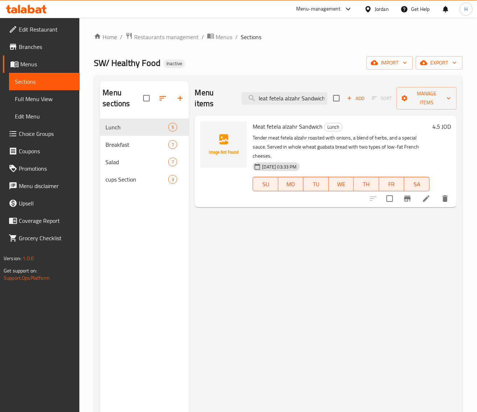
type input "Meat fetela alzahr Sandwich"
click at [420, 199] on li at bounding box center [426, 198] width 20 height 13
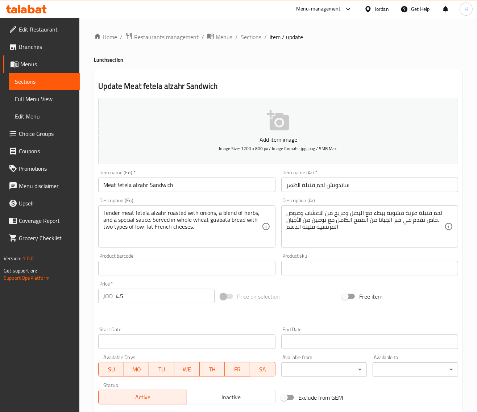
click at [353, 244] on div "لحم فتیلة طریة مشویة ببطء مع البصل ومزیج من الاعشاب وصوص .خاص تقدم في خبز الجبا…" at bounding box center [369, 227] width 177 height 42
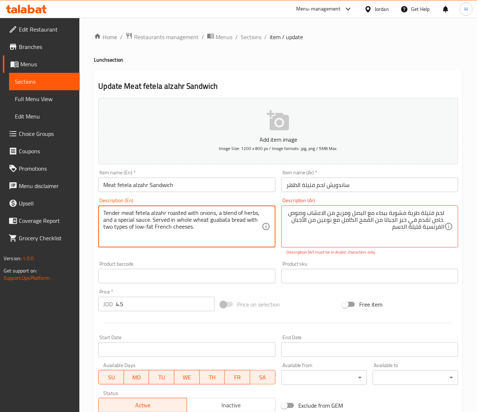
click at [156, 213] on textarea "Tender meat fetela alzahr roasted with onions, a blend of herbs, and a special …" at bounding box center [182, 227] width 158 height 34
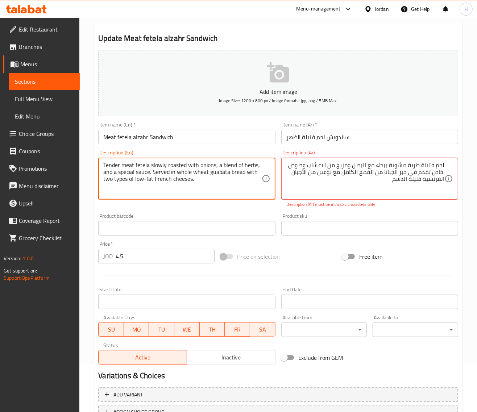
scroll to position [107, 0]
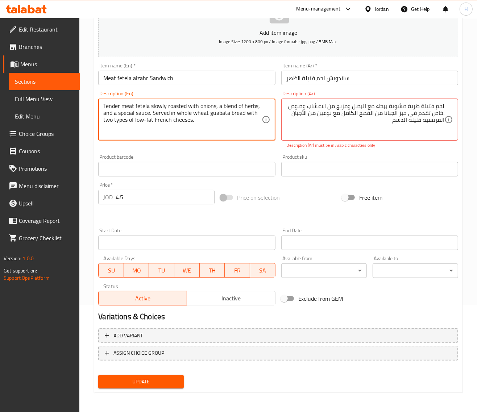
type textarea "Tender meat fetela slowly roasted with onions, a blend of herbs, and a special …"
click at [171, 383] on span "Update" at bounding box center [141, 382] width 74 height 9
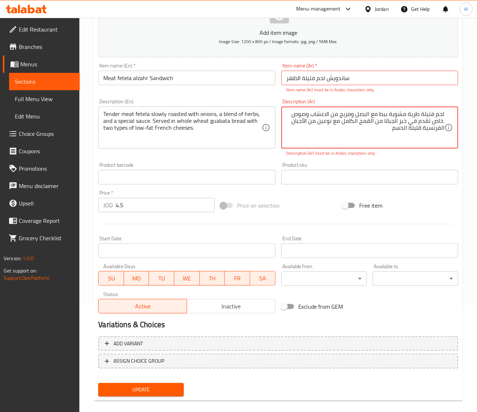
type textarea "لحم فتیلة طریة مشویة ببطء مع البصل ومزیج من الاعشاب وصوص .خاص تقدم في خبز الجبا…"
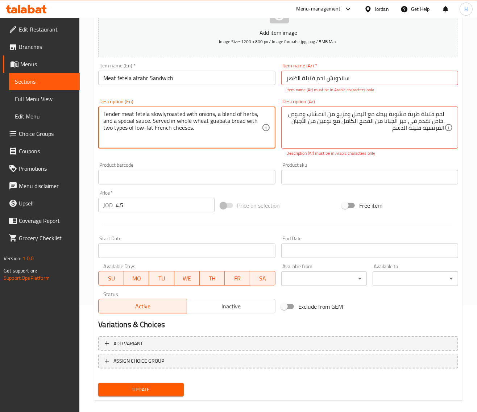
type textarea "Tender meat fetela slowlyroasted with onions, a blend of herbs, and a special s…"
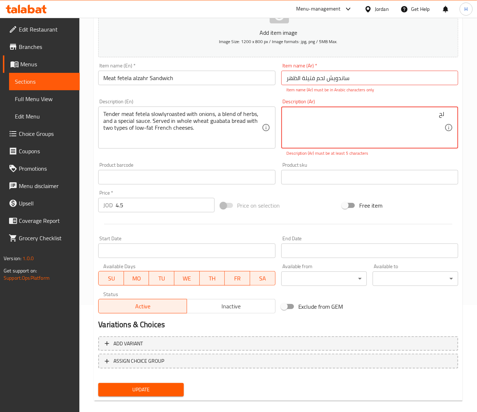
type textarea "ل"
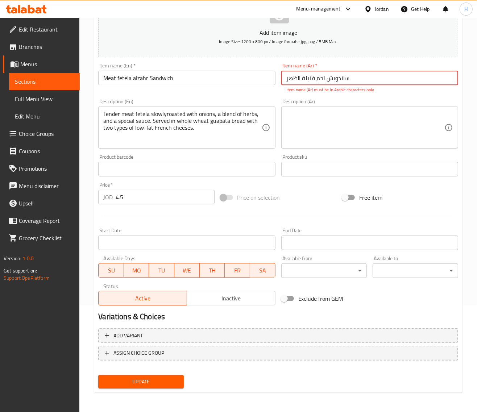
click at [387, 82] on input "ساندویش لحم فتیلة الظھر" at bounding box center [369, 78] width 177 height 15
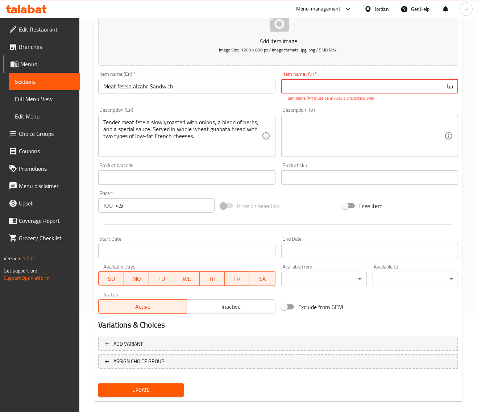
type input "س"
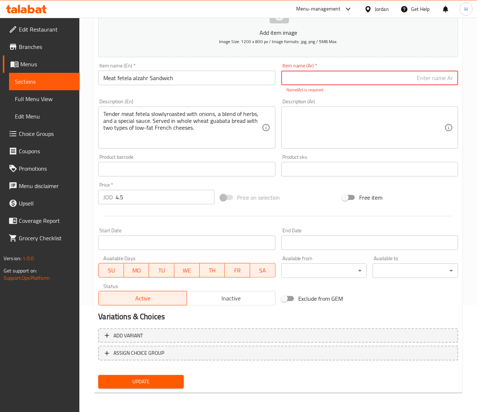
click at [421, 79] on input "text" at bounding box center [369, 78] width 177 height 15
paste input "ساندویش لحم فتیلة الظھر"
click at [398, 130] on textarea at bounding box center [366, 128] width 158 height 34
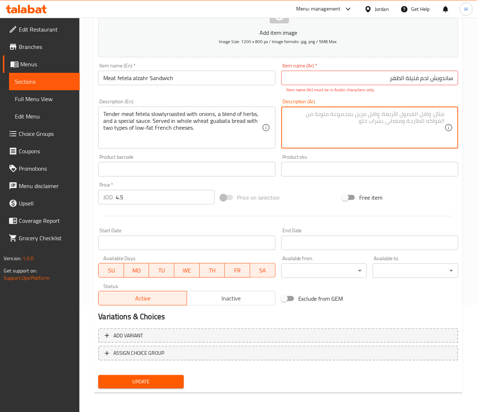
click at [381, 81] on input "ساندویش لحم فتیلة الظھر" at bounding box center [369, 78] width 177 height 15
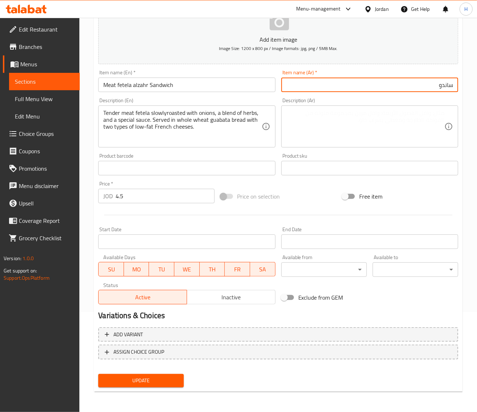
scroll to position [99, 0]
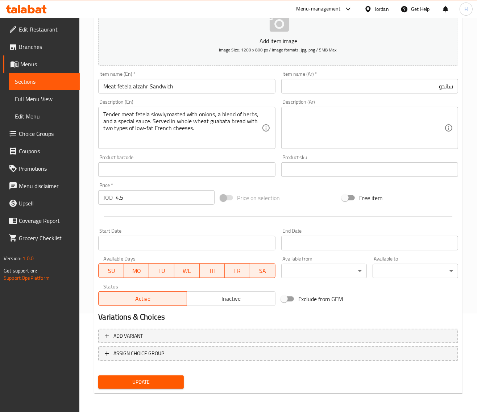
click at [407, 86] on input "ساندو" at bounding box center [369, 86] width 177 height 15
paste input "یش لحم فتیلة الظھر"
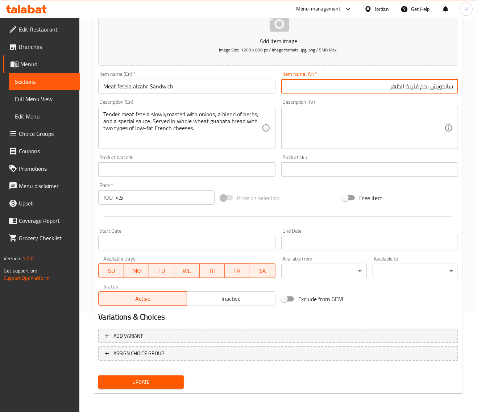
scroll to position [107, 0]
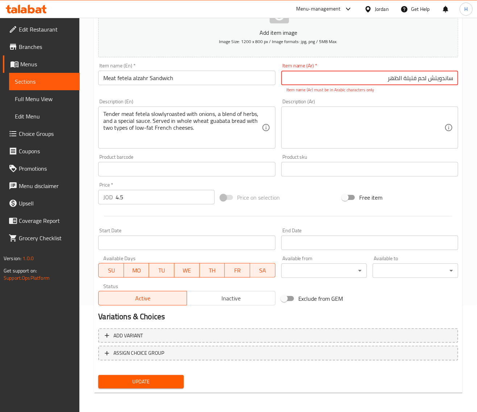
click at [98, 375] on button "Update" at bounding box center [141, 381] width 86 height 13
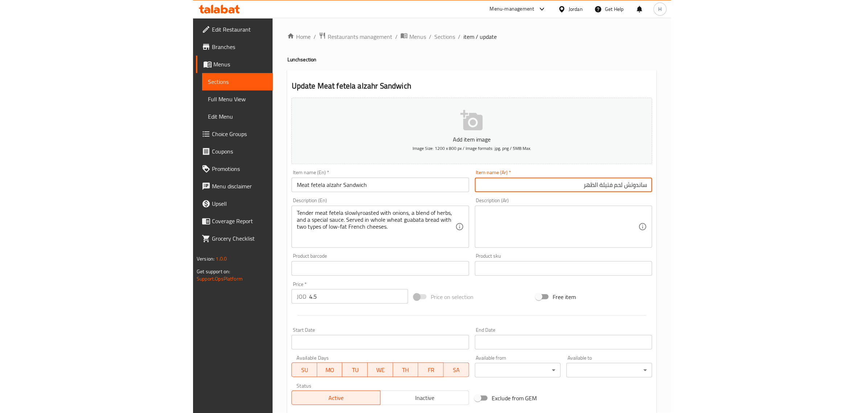
scroll to position [0, 0]
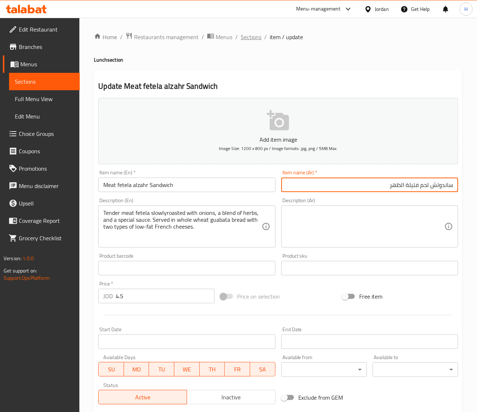
type input "ساندوتش لحم فتيلة الظهر"
click at [252, 37] on span "Sections" at bounding box center [251, 37] width 21 height 9
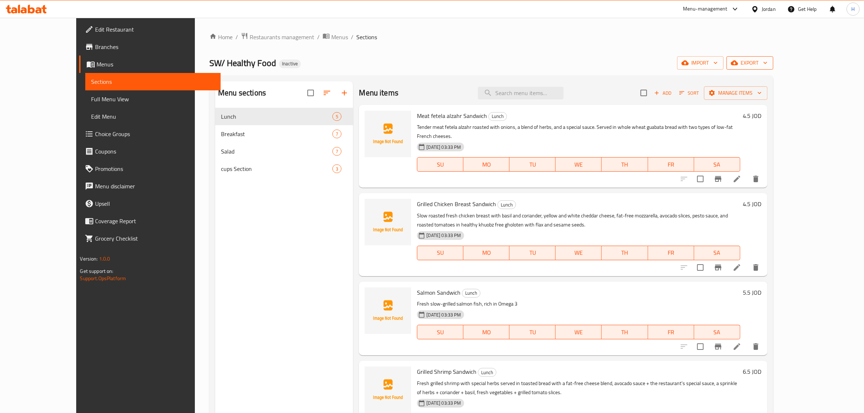
click at [484, 61] on span "export" at bounding box center [749, 62] width 35 height 9
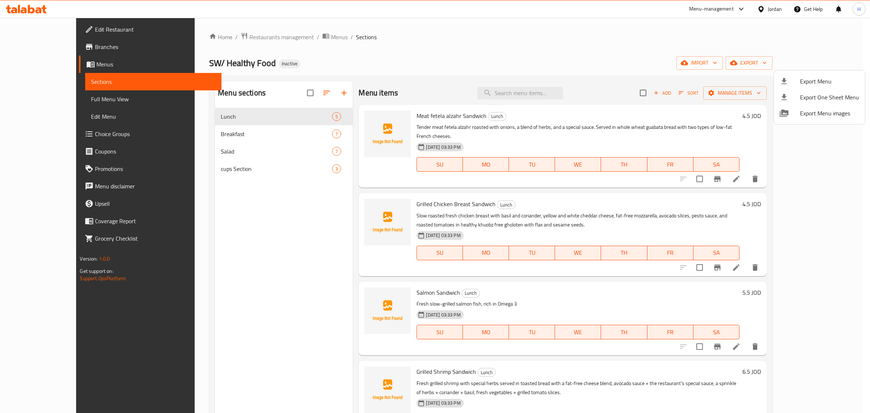
click at [484, 77] on span "Export Menu" at bounding box center [829, 81] width 59 height 9
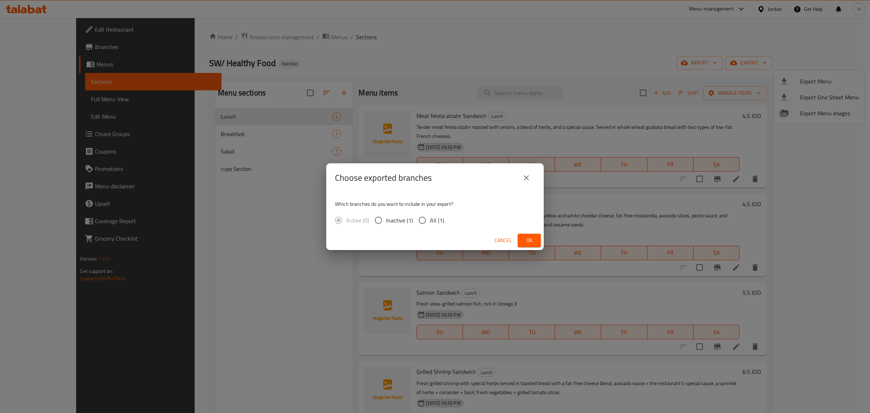
click at [421, 219] on input "All (1)" at bounding box center [422, 220] width 15 height 15
radio input "true"
click at [484, 241] on span "Ok" at bounding box center [530, 240] width 12 height 9
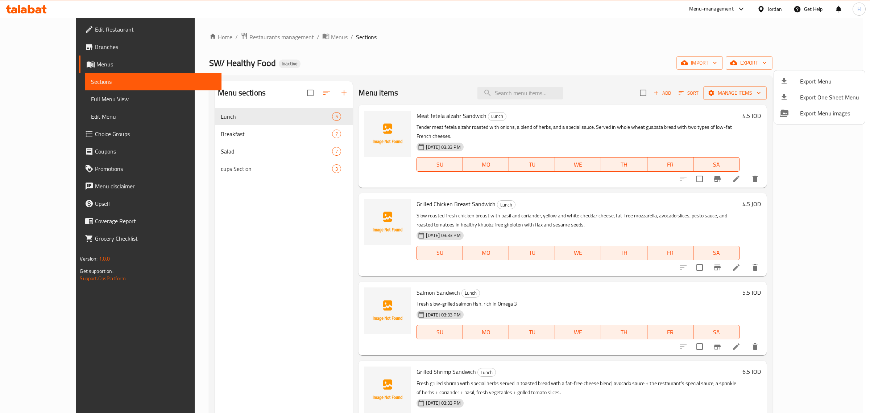
click at [48, 70] on div at bounding box center [435, 206] width 870 height 413
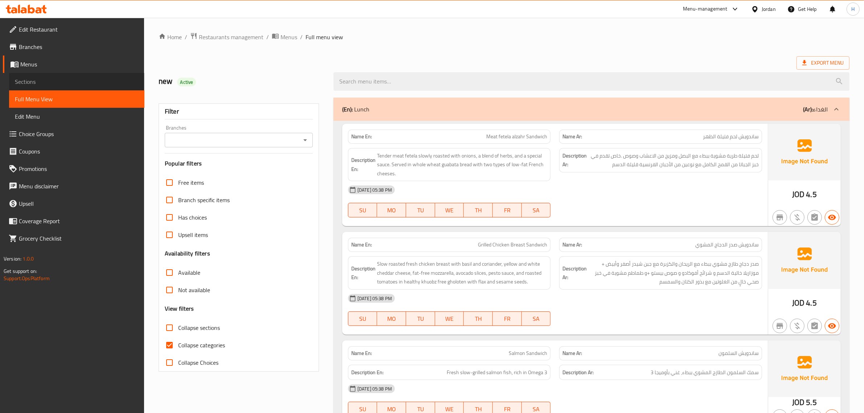
click at [54, 75] on link "Sections" at bounding box center [76, 81] width 135 height 17
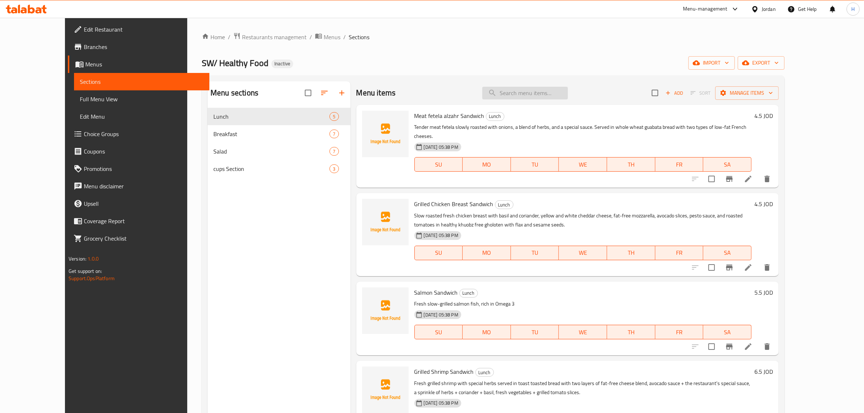
click at [563, 94] on input "search" at bounding box center [525, 93] width 86 height 13
paste input "Mini Poached Egg Sandwich with Salmon"
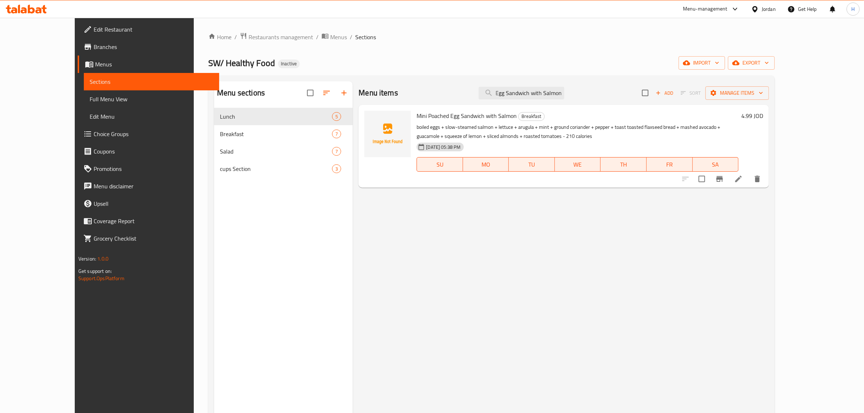
type input "Mini Poached Egg Sandwich with Salmon"
click at [742, 183] on icon at bounding box center [738, 178] width 9 height 9
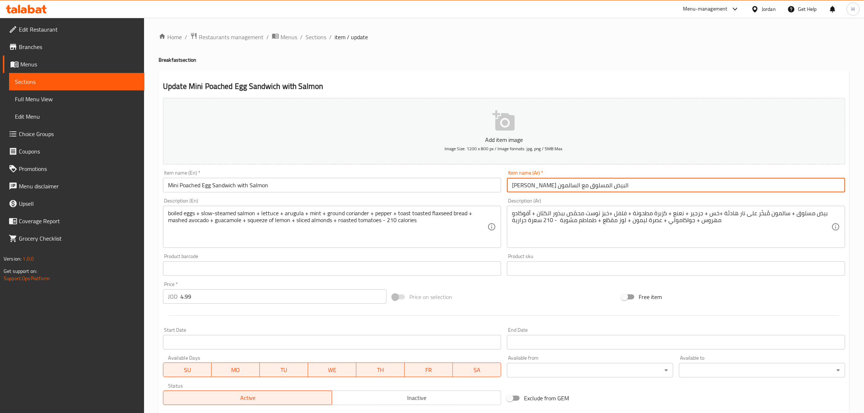
click at [650, 186] on input "میني ساندویش البیض المسلوق مع السالمون" at bounding box center [676, 185] width 338 height 15
click at [210, 185] on input "Mini Poached Egg Sandwich with Salmon" at bounding box center [332, 185] width 338 height 15
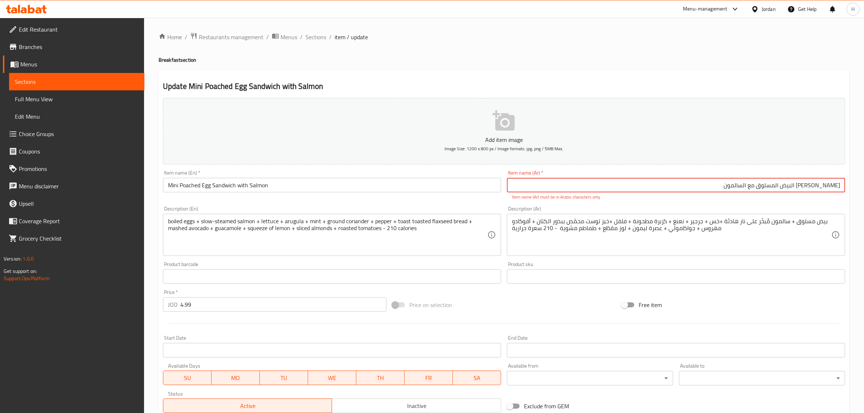
click at [786, 185] on input "میني ساندویش البیض المسلوق مع السالمون" at bounding box center [676, 185] width 338 height 15
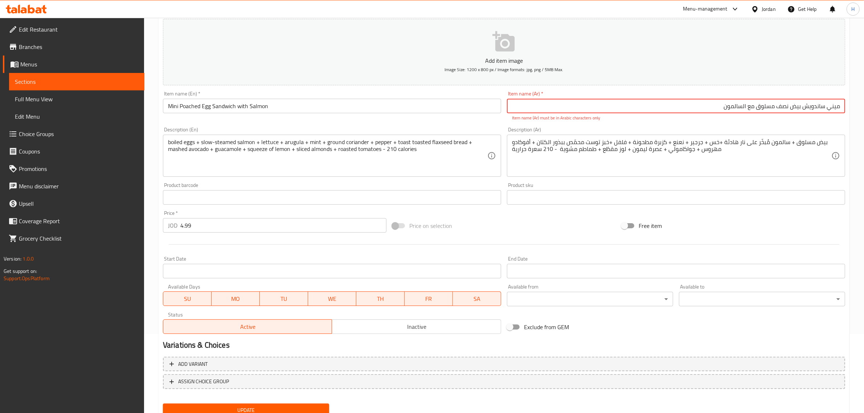
scroll to position [106, 0]
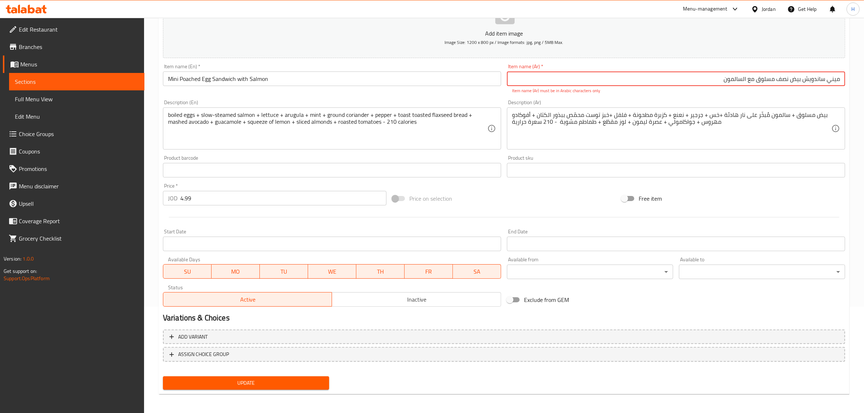
type input "میني ساندویش بیض نصف مسلوق مع السالمون"
click at [263, 379] on span "Update" at bounding box center [246, 382] width 154 height 9
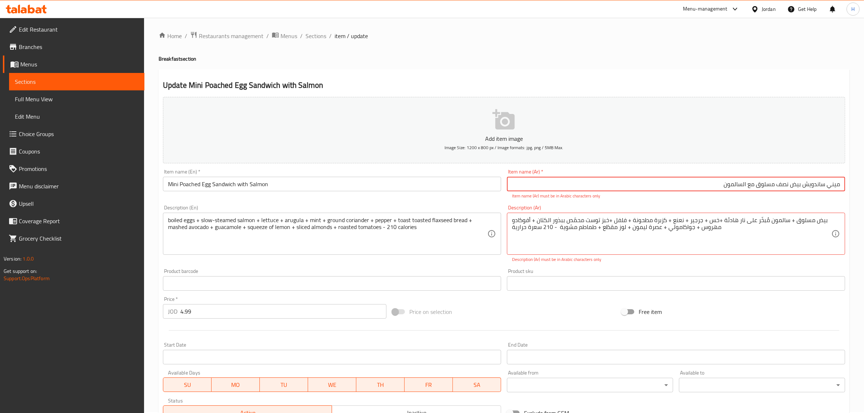
scroll to position [0, 0]
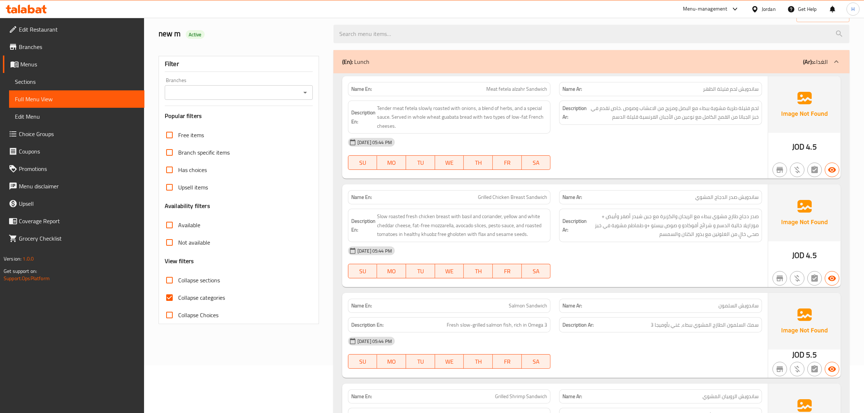
scroll to position [121, 0]
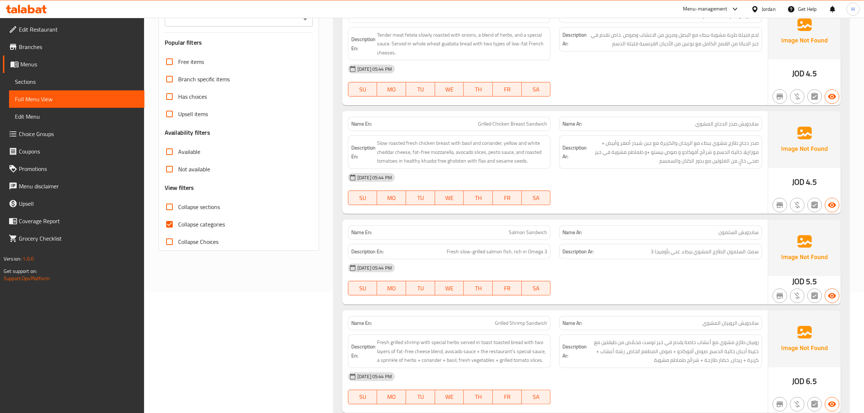
click at [216, 222] on span "Collapse categories" at bounding box center [201, 224] width 47 height 9
click at [178, 222] on input "Collapse categories" at bounding box center [169, 223] width 17 height 17
checkbox input "false"
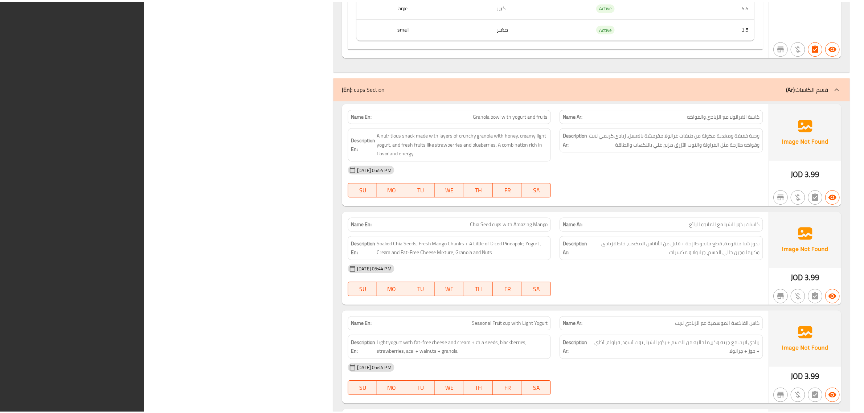
scroll to position [3197, 0]
